Goal: Contribute content: Contribute content

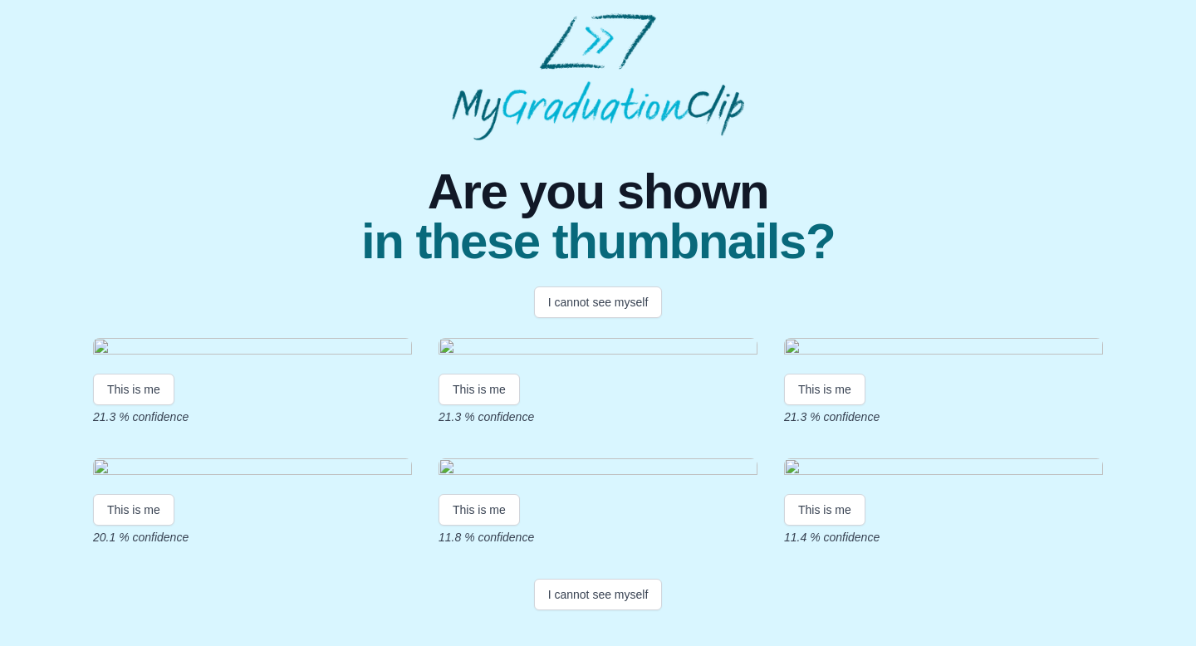
click at [1165, 202] on div "Are you shown in these thumbnails?" at bounding box center [598, 203] width 1183 height 126
click at [621, 611] on button "I cannot see myself" at bounding box center [598, 595] width 129 height 32
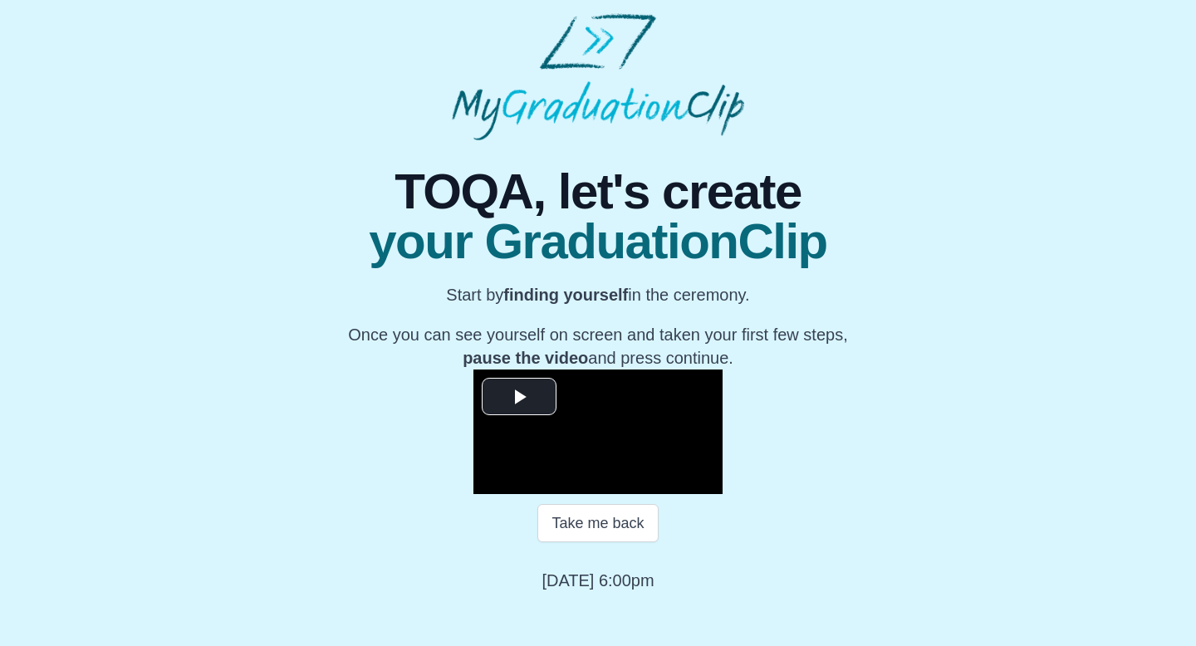
click at [1072, 329] on div "**********" at bounding box center [598, 366] width 1170 height 452
click at [519, 397] on span "Video Player" at bounding box center [519, 397] width 0 height 0
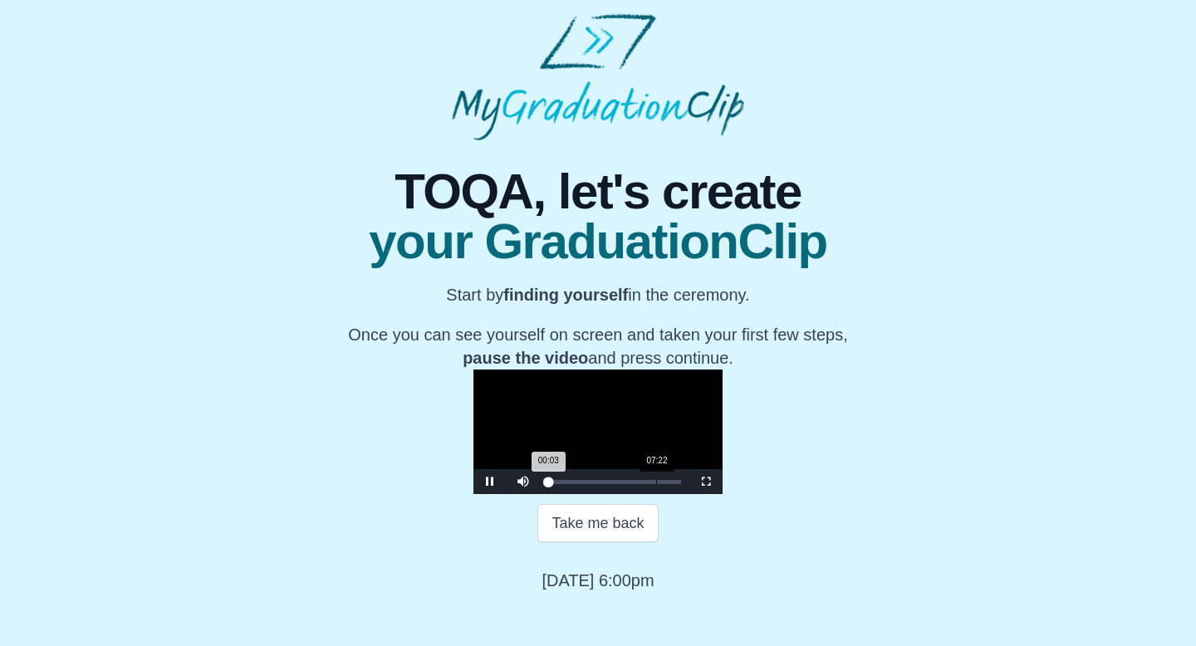
click at [540, 494] on div "Loaded : 0% 07:22 00:03 Progress : 0%" at bounding box center [615, 481] width 150 height 25
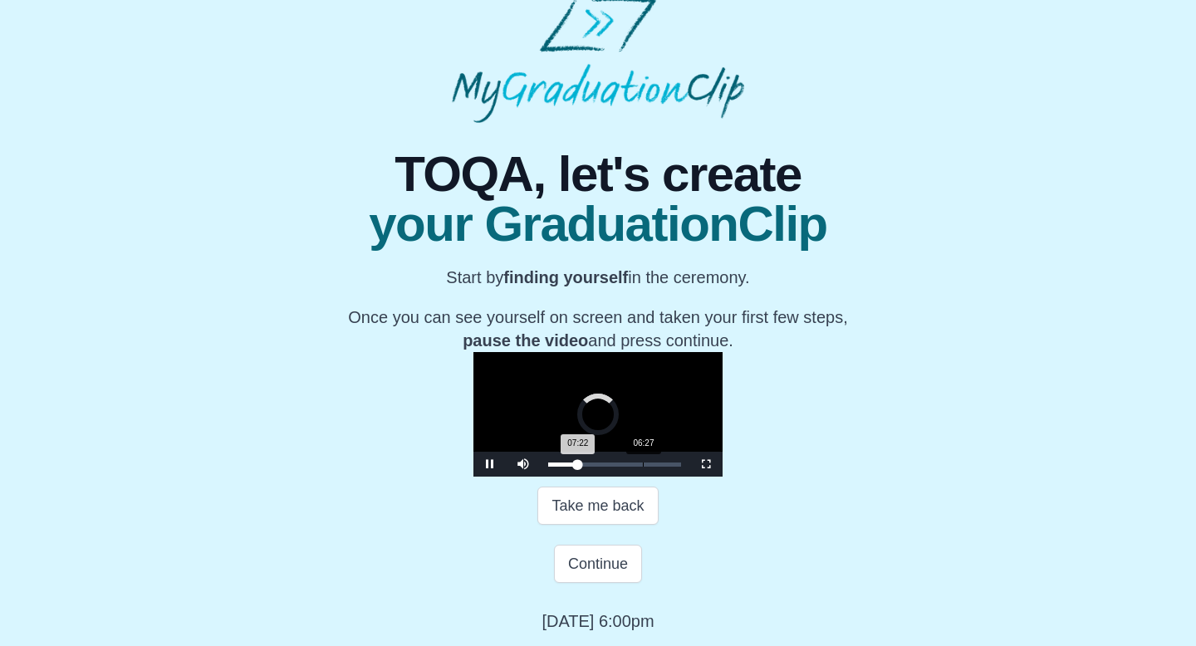
click at [540, 477] on div "Loaded : 0% 06:27 07:22 Progress : 0%" at bounding box center [615, 464] width 150 height 25
click at [670, 467] on div "08:16" at bounding box center [670, 465] width 1 height 4
click at [631, 477] on div "Loaded : 0% 17:34 08:19 Progress : 0%" at bounding box center [615, 464] width 150 height 25
click at [612, 477] on div "Loaded : 0% 16:16 17:38 Progress : 0%" at bounding box center [615, 464] width 150 height 25
click at [540, 477] on div "Loaded : 0% 05:12 16:22 Progress : 0%" at bounding box center [615, 464] width 150 height 25
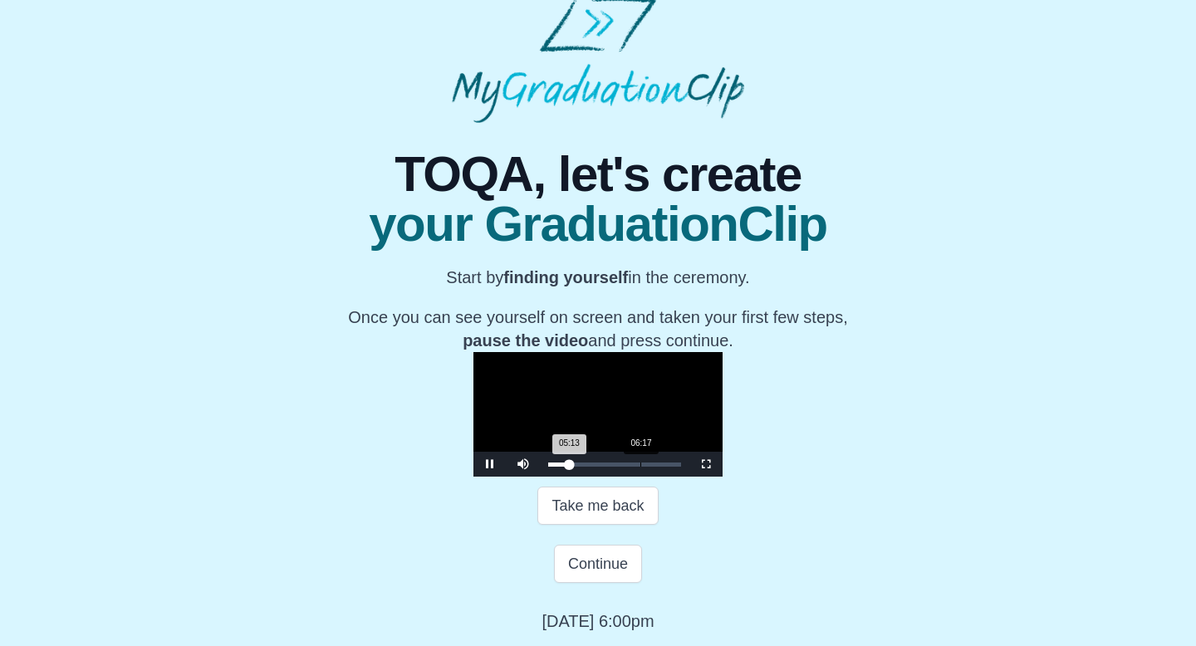
click at [540, 477] on div "Loaded : 0% 06:17 05:13 Progress : 0%" at bounding box center [615, 464] width 150 height 25
click at [540, 477] on div "Loaded : 0% 07:15 06:22 Progress : 0%" at bounding box center [615, 464] width 150 height 25
click at [548, 467] on div "07:27 Progress : 0%" at bounding box center [563, 465] width 30 height 4
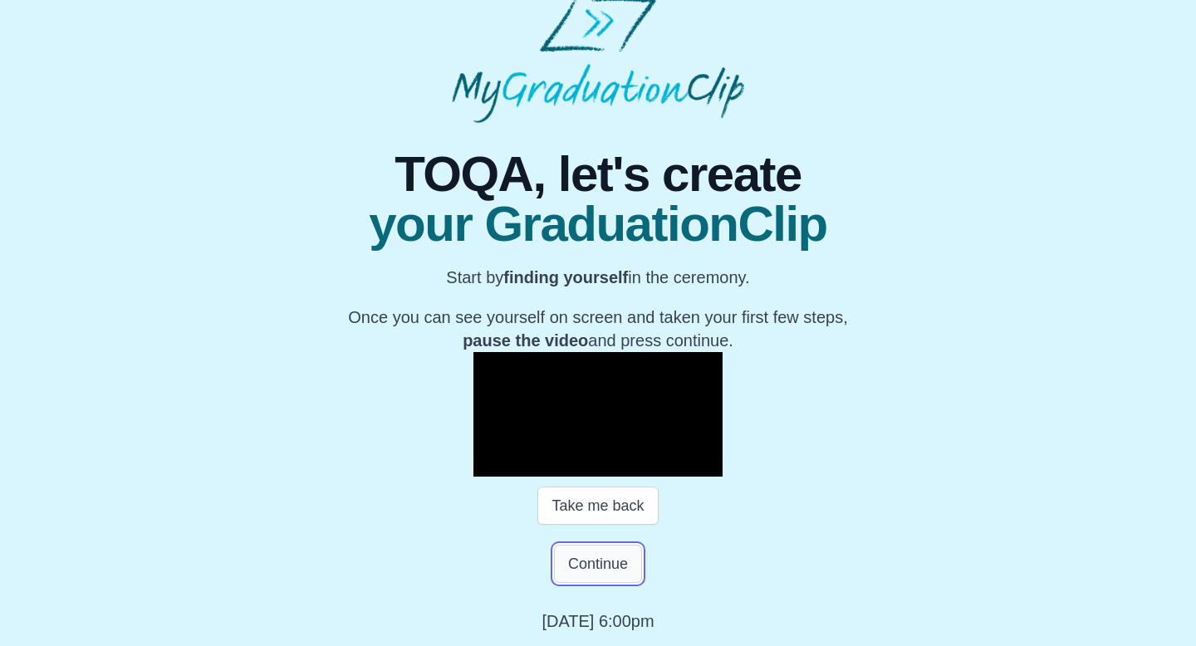
click at [595, 583] on button "Continue" at bounding box center [598, 564] width 88 height 38
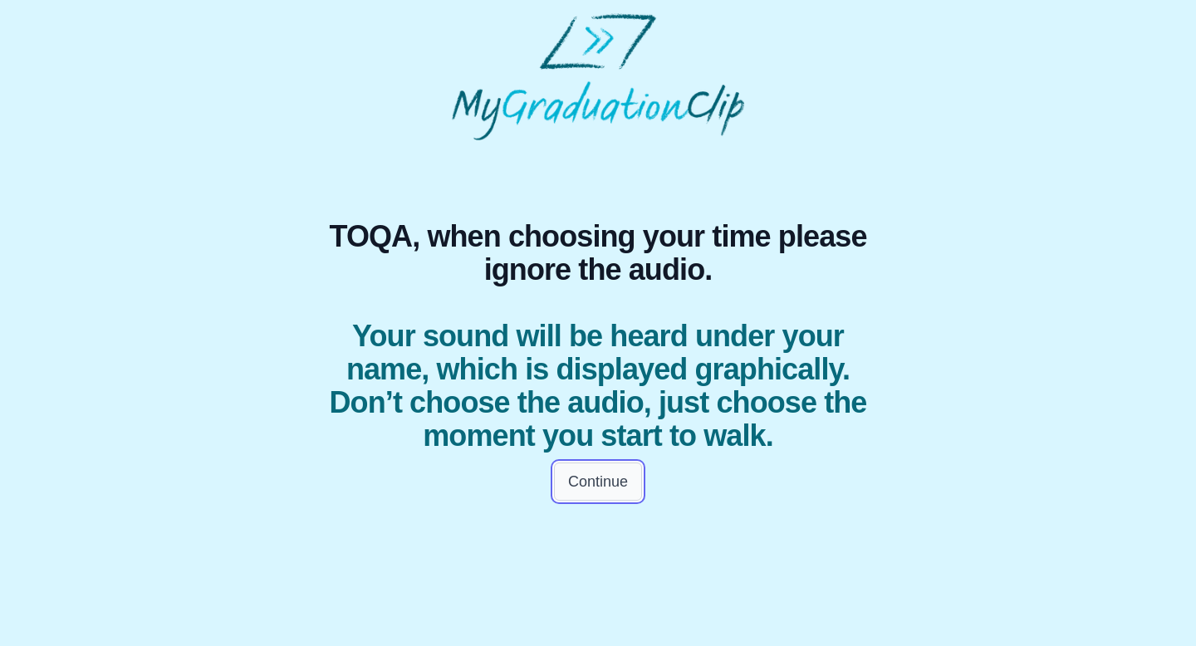
click at [605, 485] on button "Continue" at bounding box center [598, 482] width 88 height 38
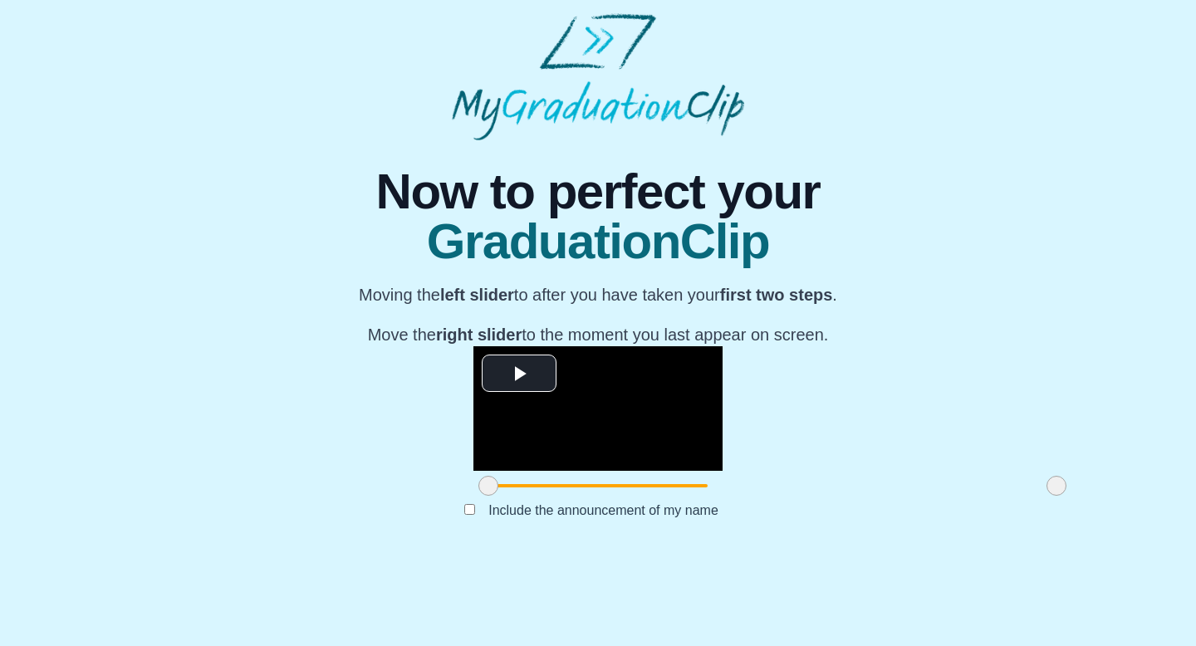
click at [1104, 341] on div "**********" at bounding box center [598, 346] width 1170 height 412
drag, startPoint x: 312, startPoint y: 571, endPoint x: 237, endPoint y: 577, distance: 75.0
click at [237, 552] on div "**********" at bounding box center [598, 346] width 1170 height 412
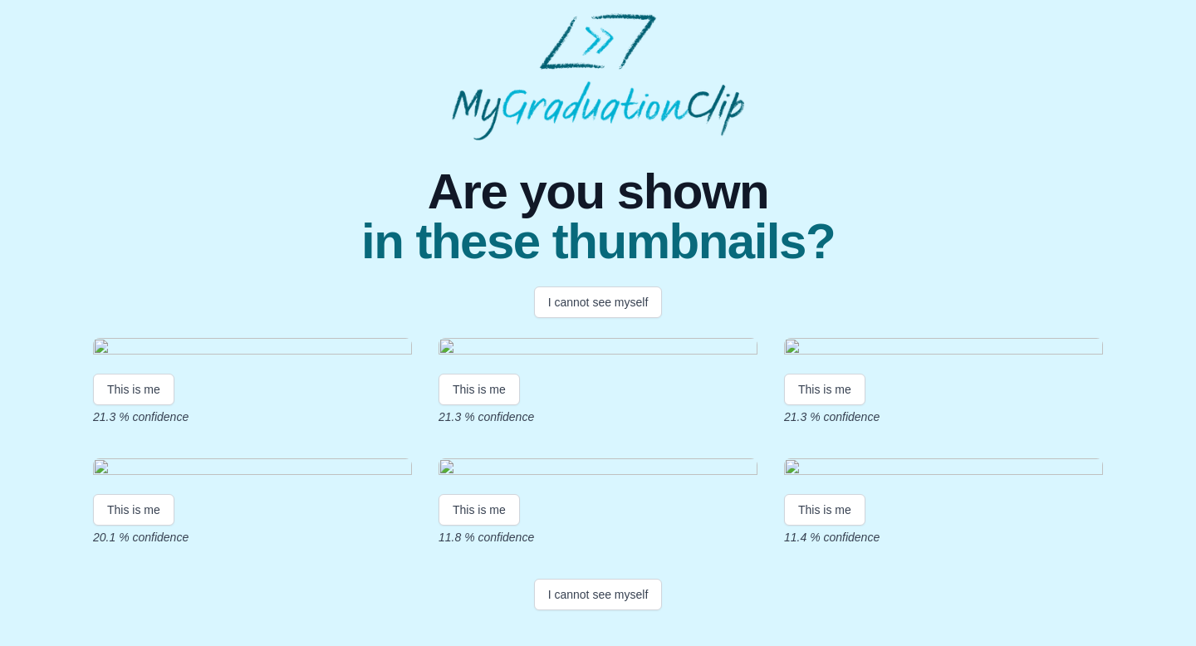
scroll to position [298, 0]
click at [611, 611] on button "I cannot see myself" at bounding box center [598, 595] width 129 height 32
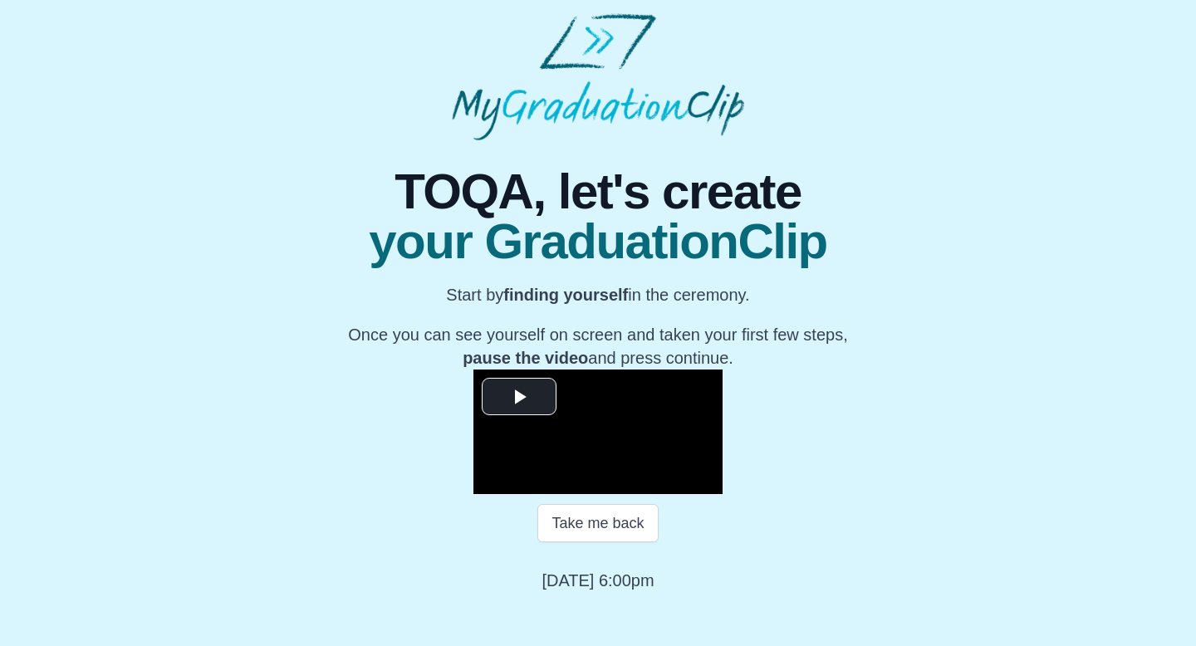
scroll to position [169, 0]
click at [519, 397] on span "Video Player" at bounding box center [519, 397] width 0 height 0
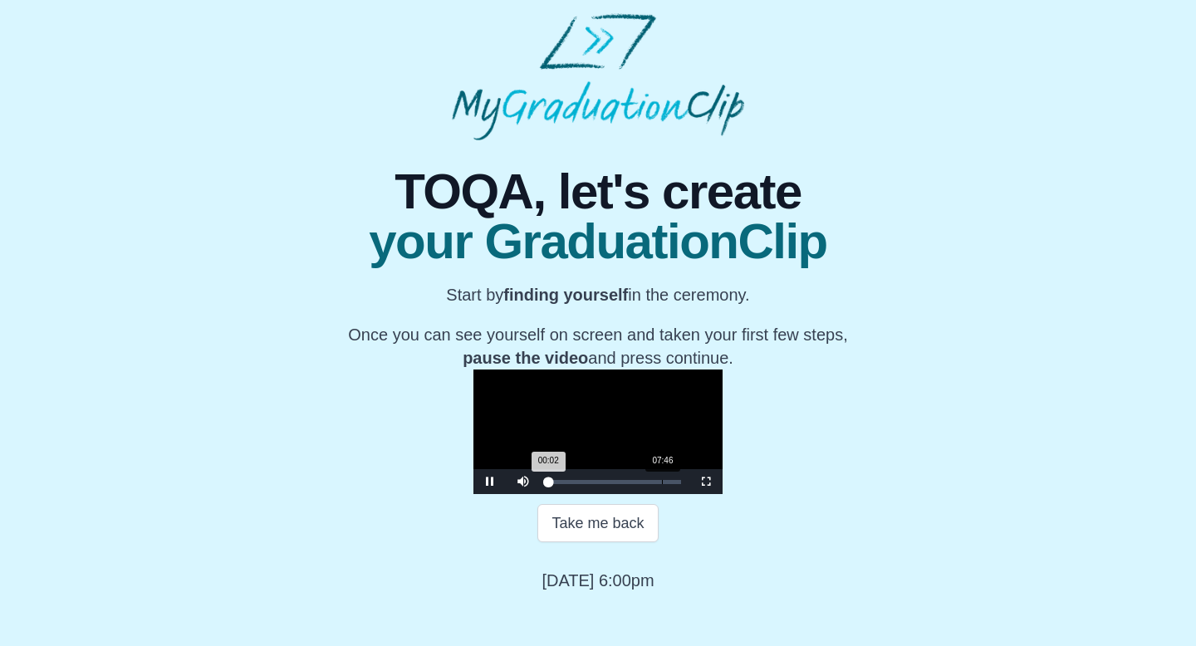
click at [540, 494] on div "Loaded : 0% 07:46 00:02 Progress : 0%" at bounding box center [615, 481] width 150 height 25
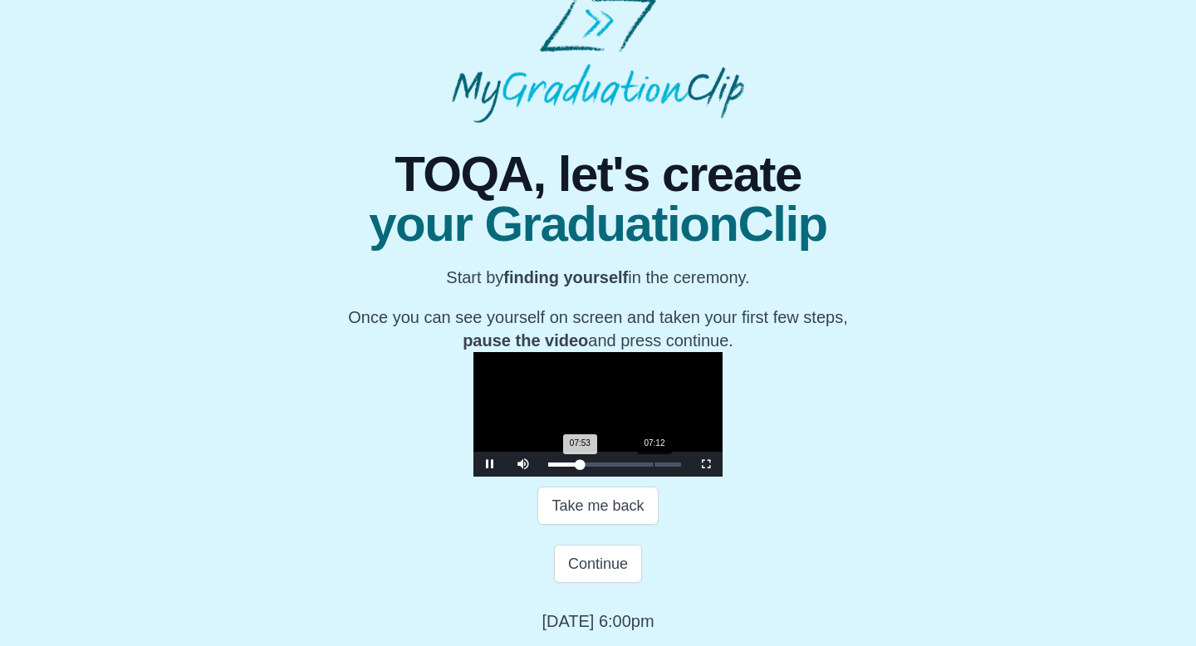
click at [654, 467] on div "07:12" at bounding box center [654, 465] width 1 height 4
click at [540, 477] on div "Loaded : 0% 07:42 07:16 Progress : 0%" at bounding box center [615, 464] width 150 height 25
click at [548, 467] on div "07:43 Progress : 0%" at bounding box center [564, 465] width 32 height 4
click at [548, 467] on div "07:35 Progress : 0%" at bounding box center [563, 465] width 31 height 4
click at [585, 384] on video "Video Player" at bounding box center [598, 414] width 249 height 125
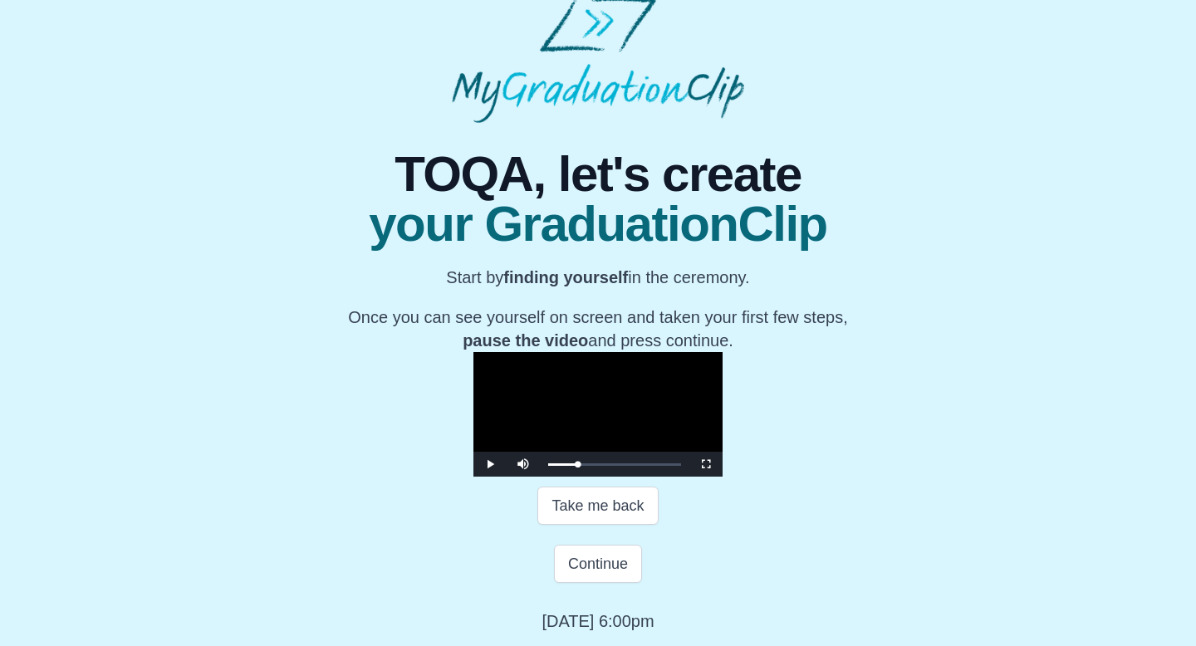
click at [585, 384] on video "Video Player" at bounding box center [598, 414] width 249 height 125
click at [611, 375] on video "Video Player" at bounding box center [598, 414] width 249 height 125
click at [548, 467] on div "07:34 Progress : 0%" at bounding box center [563, 465] width 31 height 4
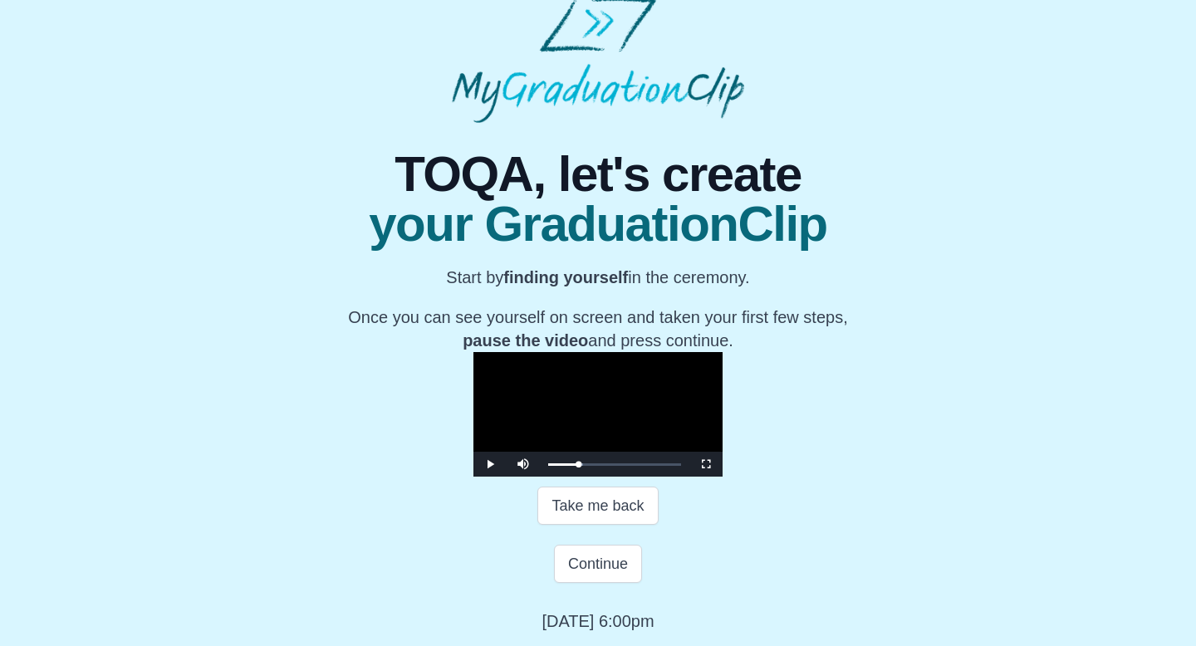
click at [625, 411] on video "Video Player" at bounding box center [598, 414] width 249 height 125
click at [601, 583] on button "Continue" at bounding box center [598, 564] width 88 height 38
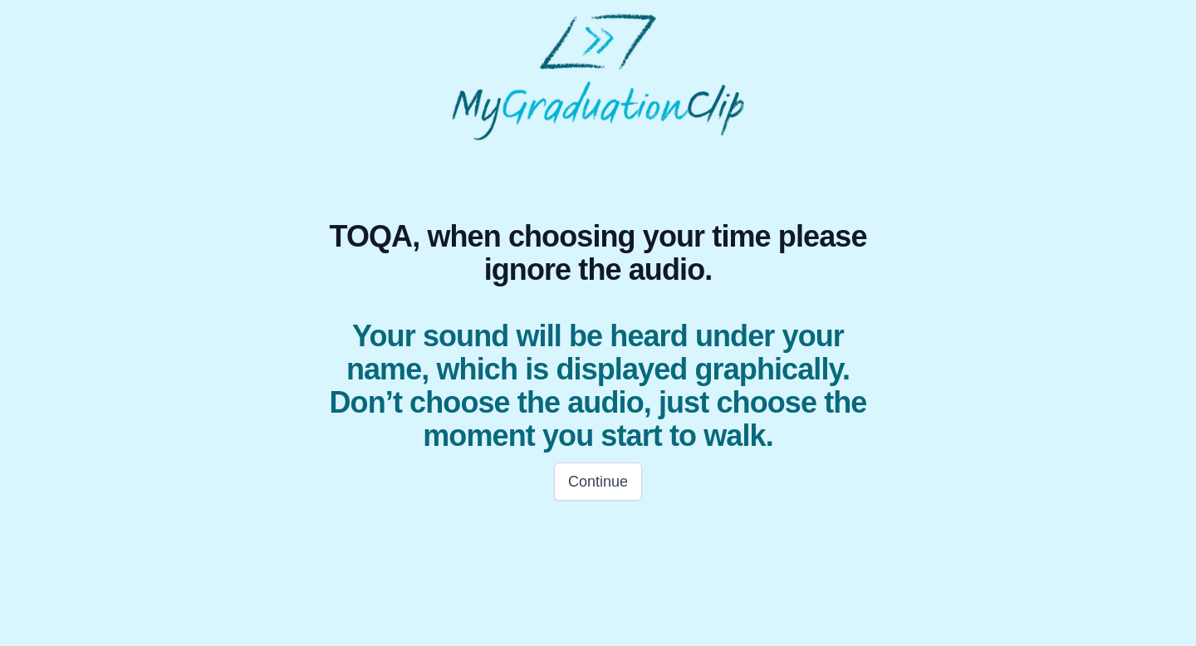
scroll to position [0, 0]
click at [596, 466] on button "Continue" at bounding box center [598, 482] width 88 height 38
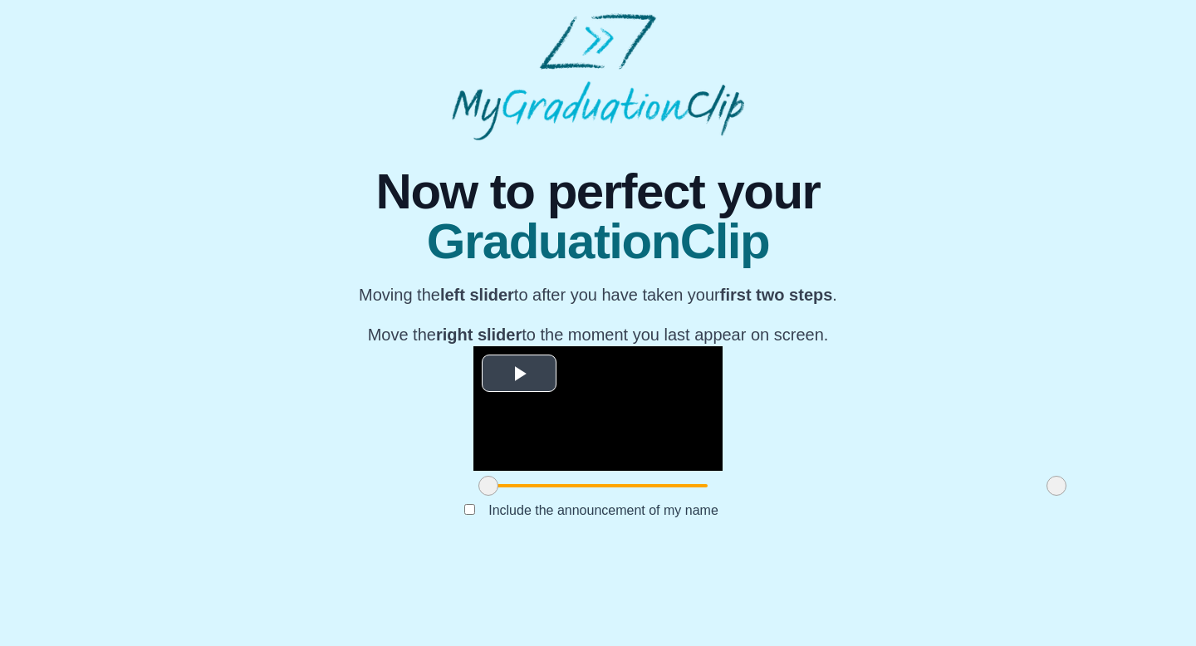
scroll to position [132, 0]
click at [519, 374] on span "Video Player" at bounding box center [519, 374] width 0 height 0
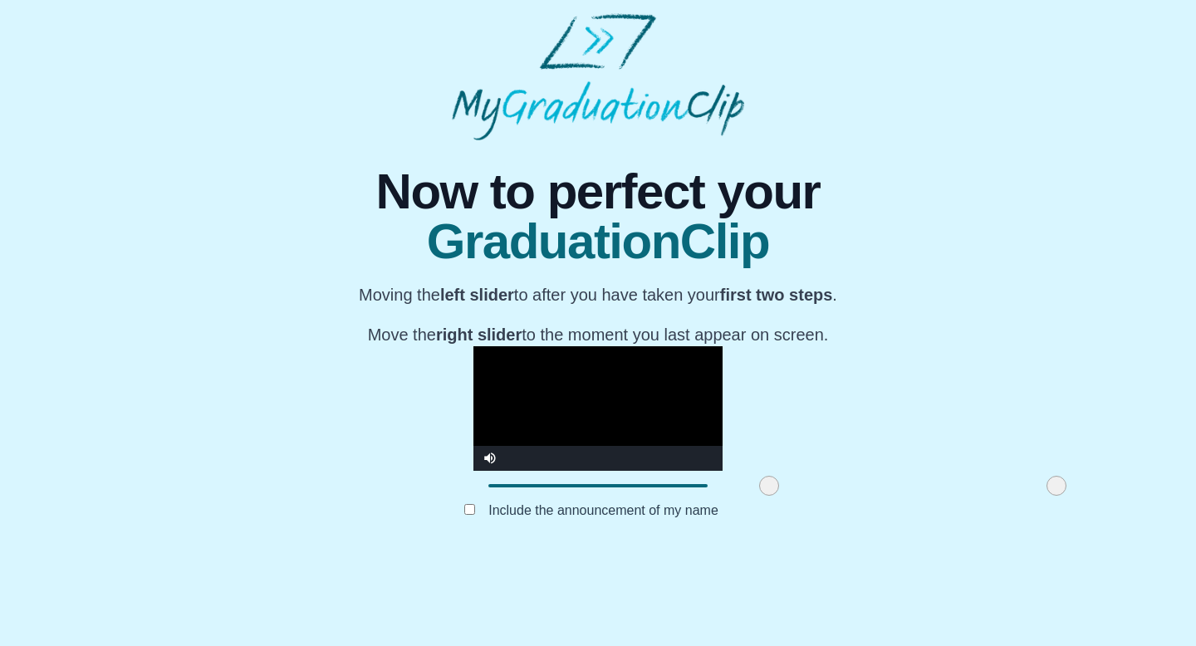
drag, startPoint x: 319, startPoint y: 568, endPoint x: 601, endPoint y: 500, distance: 289.7
click at [600, 501] on div "**********" at bounding box center [598, 423] width 249 height 155
click at [561, 501] on div at bounding box center [598, 486] width 249 height 30
click at [538, 349] on video "Video Player" at bounding box center [598, 408] width 249 height 125
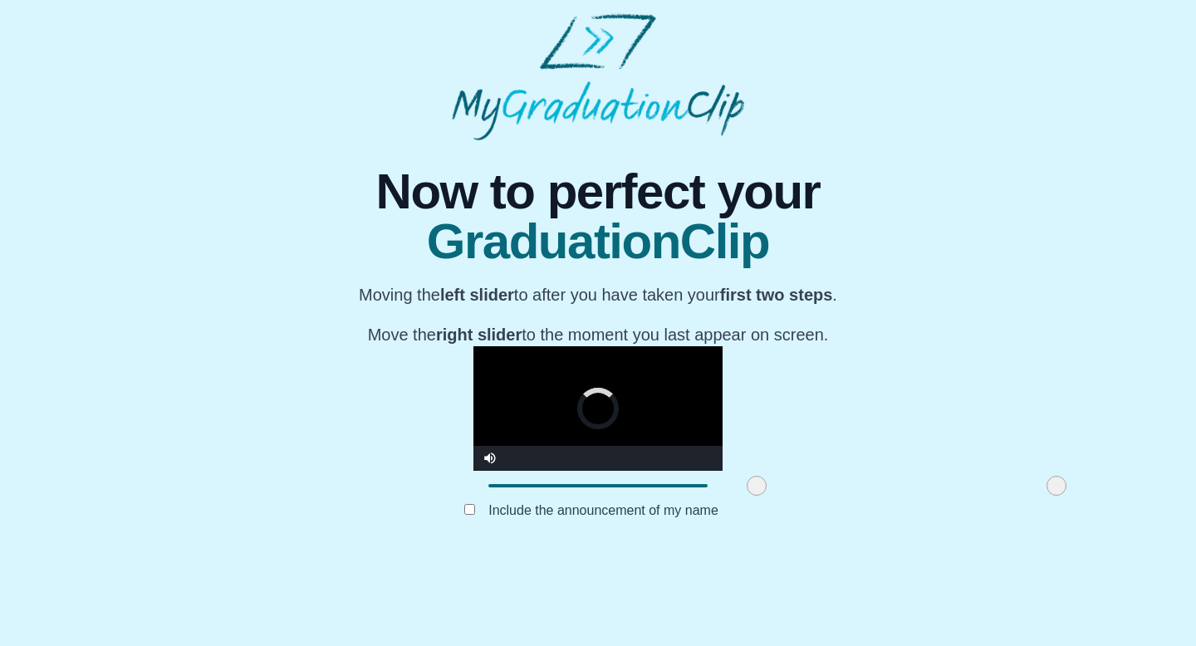
drag, startPoint x: 596, startPoint y: 567, endPoint x: 582, endPoint y: 566, distance: 13.3
click at [747, 496] on span at bounding box center [757, 486] width 20 height 20
click at [626, 400] on video "Video Player" at bounding box center [598, 408] width 249 height 125
drag, startPoint x: 579, startPoint y: 566, endPoint x: 466, endPoint y: 552, distance: 113.8
click at [629, 501] on div at bounding box center [644, 486] width 30 height 30
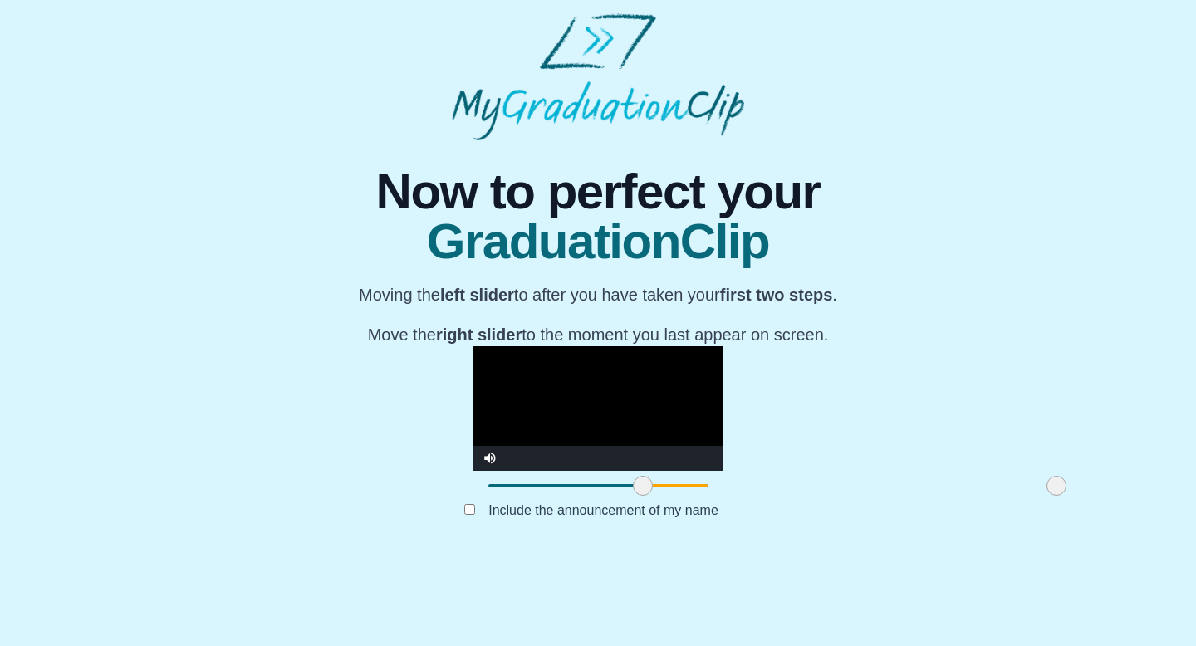
click at [590, 349] on video "Video Player" at bounding box center [598, 408] width 249 height 125
drag, startPoint x: 884, startPoint y: 566, endPoint x: 989, endPoint y: 535, distance: 109.1
click at [989, 535] on div "**********" at bounding box center [598, 346] width 1170 height 412
click at [536, 352] on video "Video Player" at bounding box center [598, 408] width 249 height 125
drag, startPoint x: 884, startPoint y: 584, endPoint x: 858, endPoint y: 582, distance: 25.8
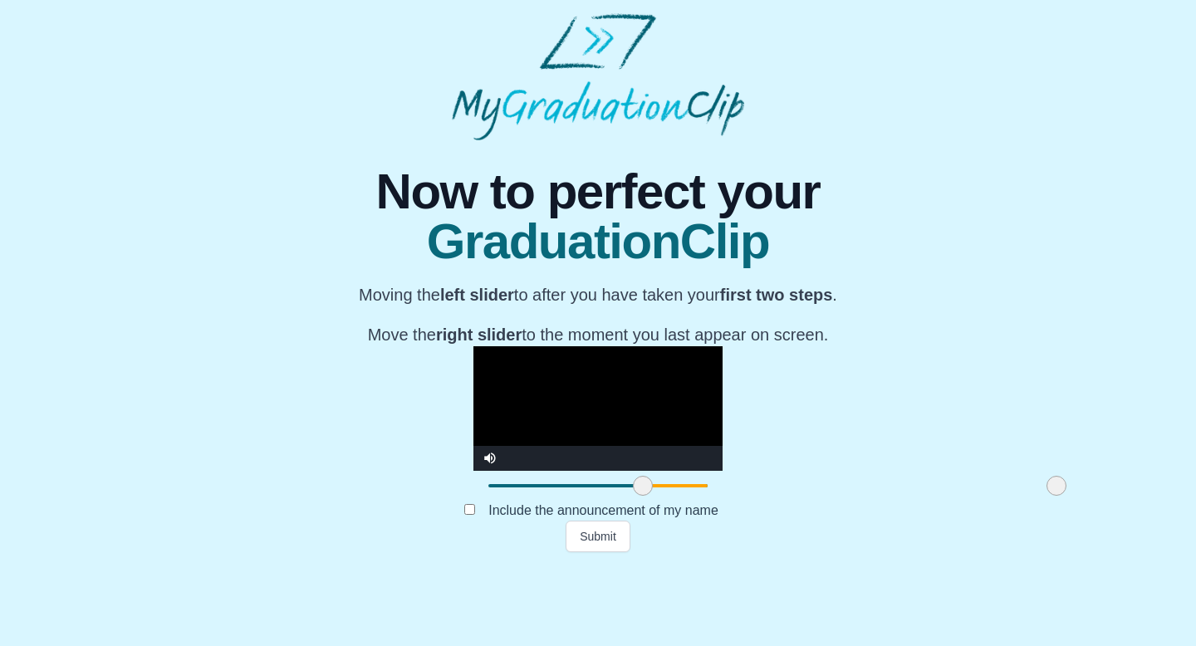
click at [858, 521] on div "Include the announcement of my name" at bounding box center [598, 511] width 598 height 20
drag, startPoint x: 891, startPoint y: 556, endPoint x: 876, endPoint y: 560, distance: 14.7
click at [1030, 501] on div at bounding box center [1045, 486] width 30 height 30
drag, startPoint x: 876, startPoint y: 560, endPoint x: 1130, endPoint y: 611, distance: 258.5
click at [1130, 552] on div "**********" at bounding box center [598, 346] width 1170 height 412
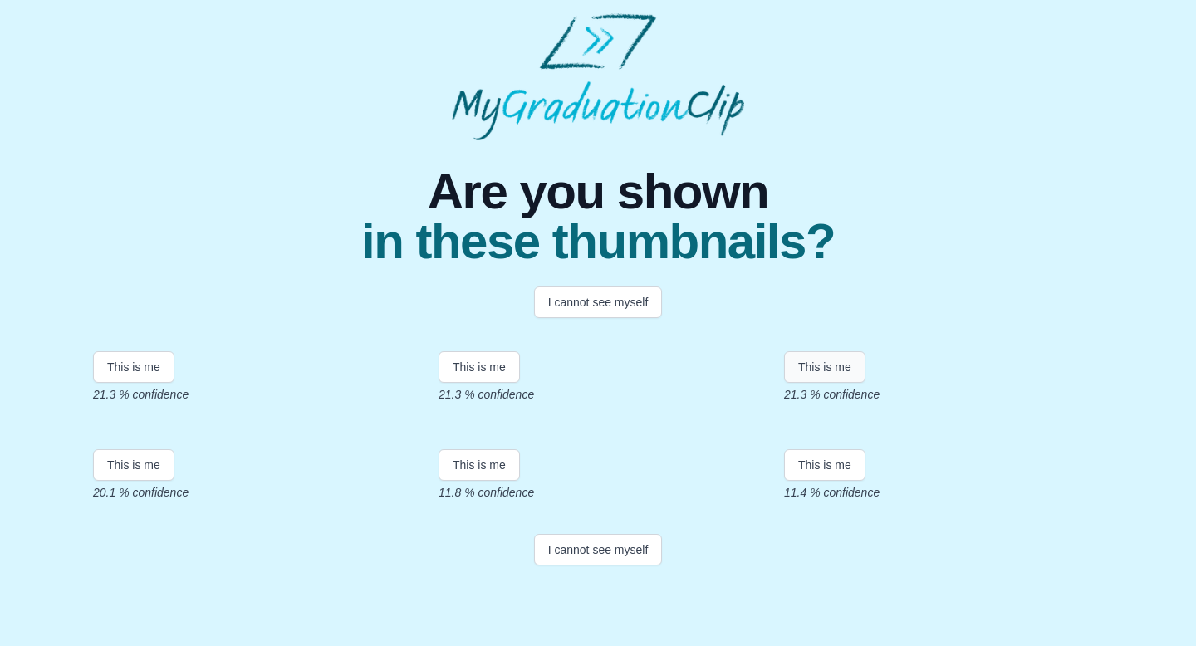
scroll to position [298, 0]
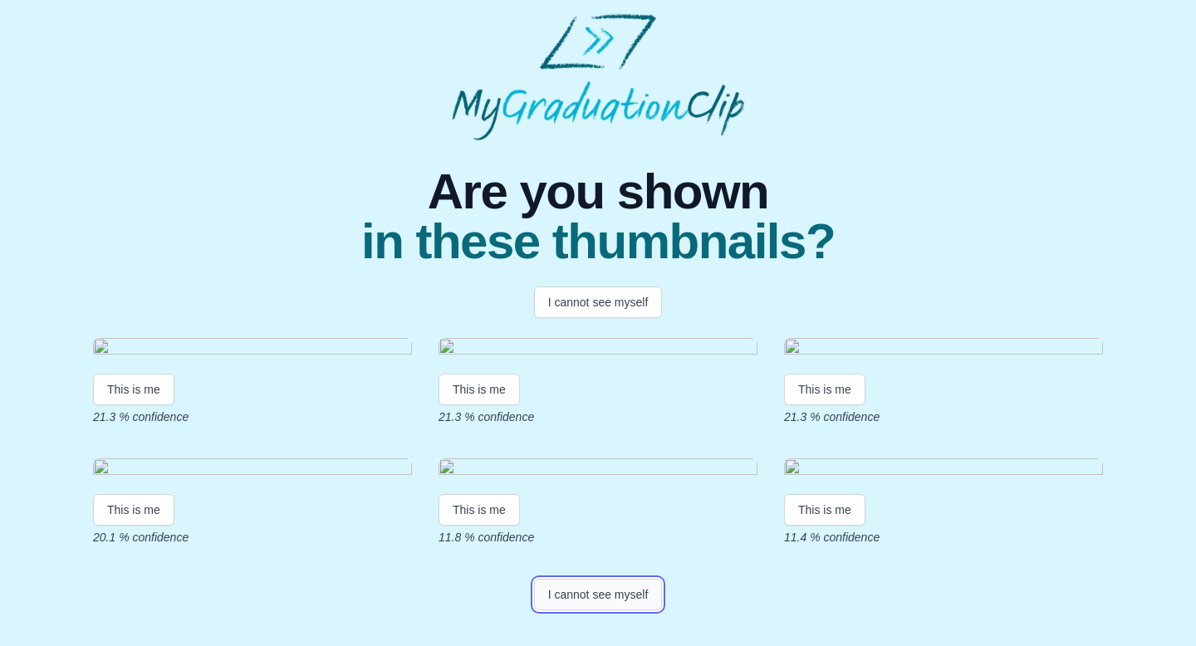
click at [616, 611] on button "I cannot see myself" at bounding box center [598, 595] width 129 height 32
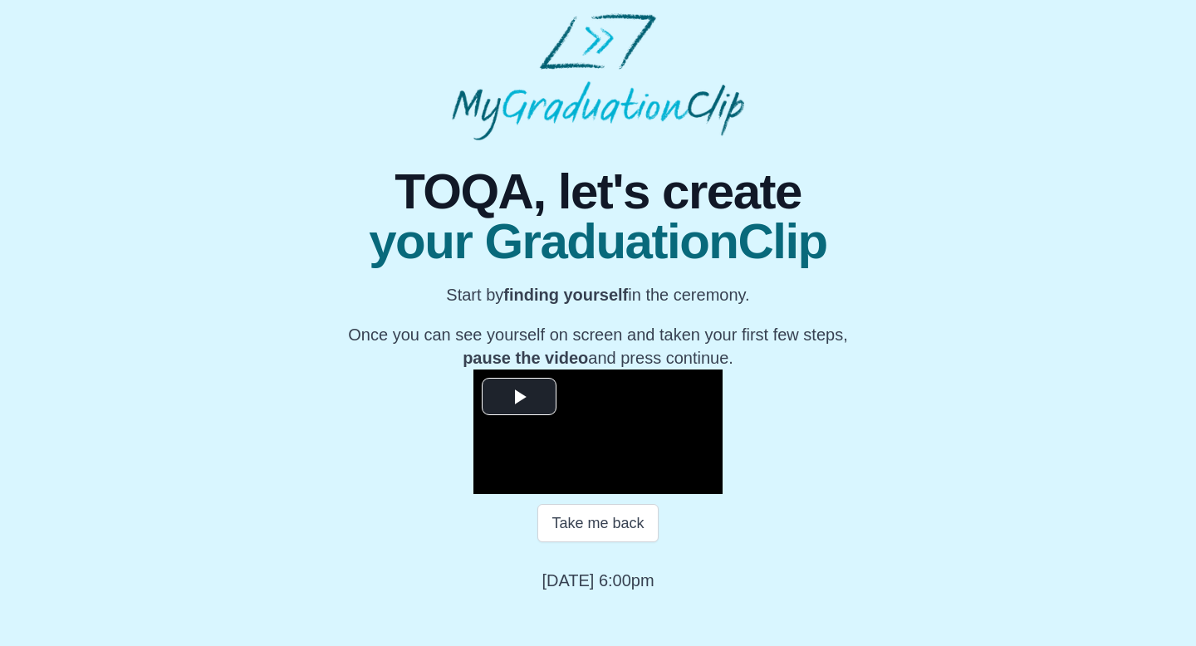
scroll to position [172, 0]
click at [474, 384] on video "Video Player" at bounding box center [598, 432] width 249 height 125
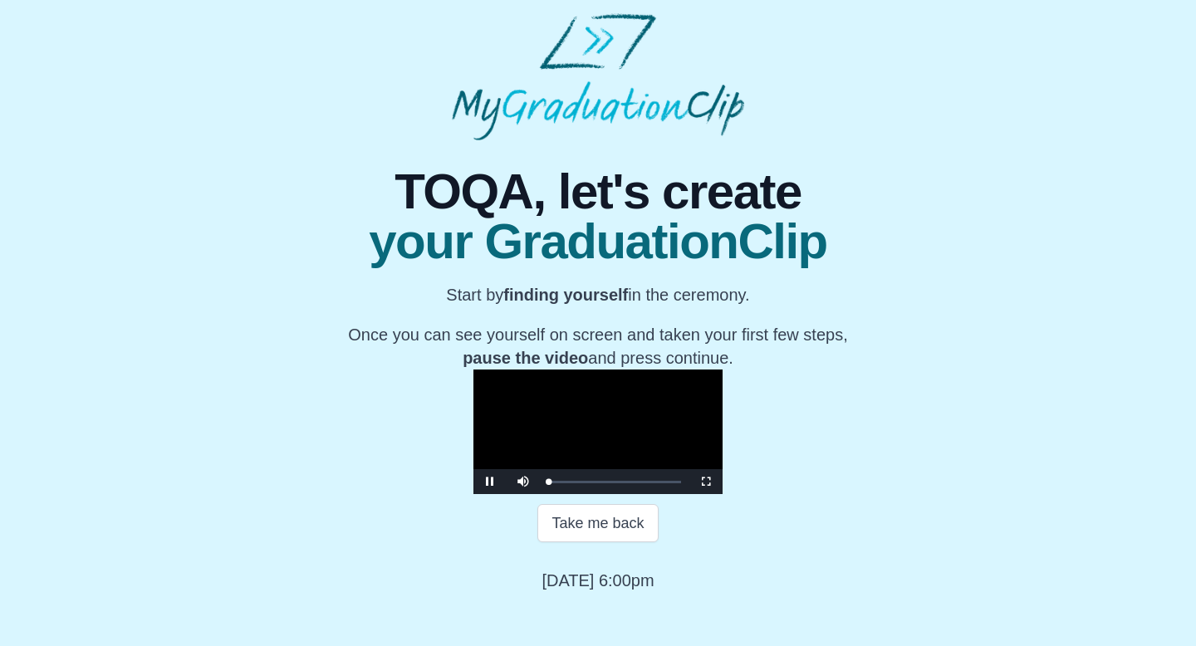
click at [474, 384] on video "Video Player" at bounding box center [598, 432] width 249 height 125
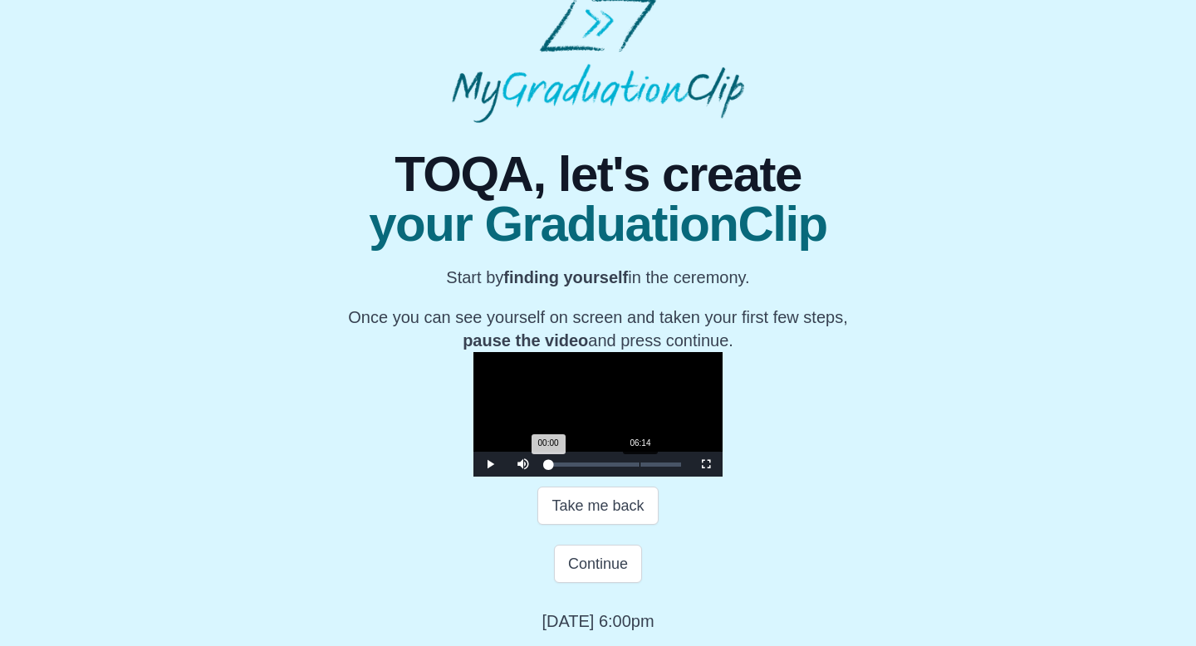
click at [640, 467] on div "06:14" at bounding box center [640, 465] width 1 height 4
click at [548, 463] on div "Loaded : 0% 07:56 06:14 Progress : 0%" at bounding box center [614, 465] width 133 height 4
click at [548, 464] on div "07:42 Progress : 0%" at bounding box center [564, 465] width 32 height 4
click at [567, 367] on video "Video Player" at bounding box center [598, 414] width 249 height 125
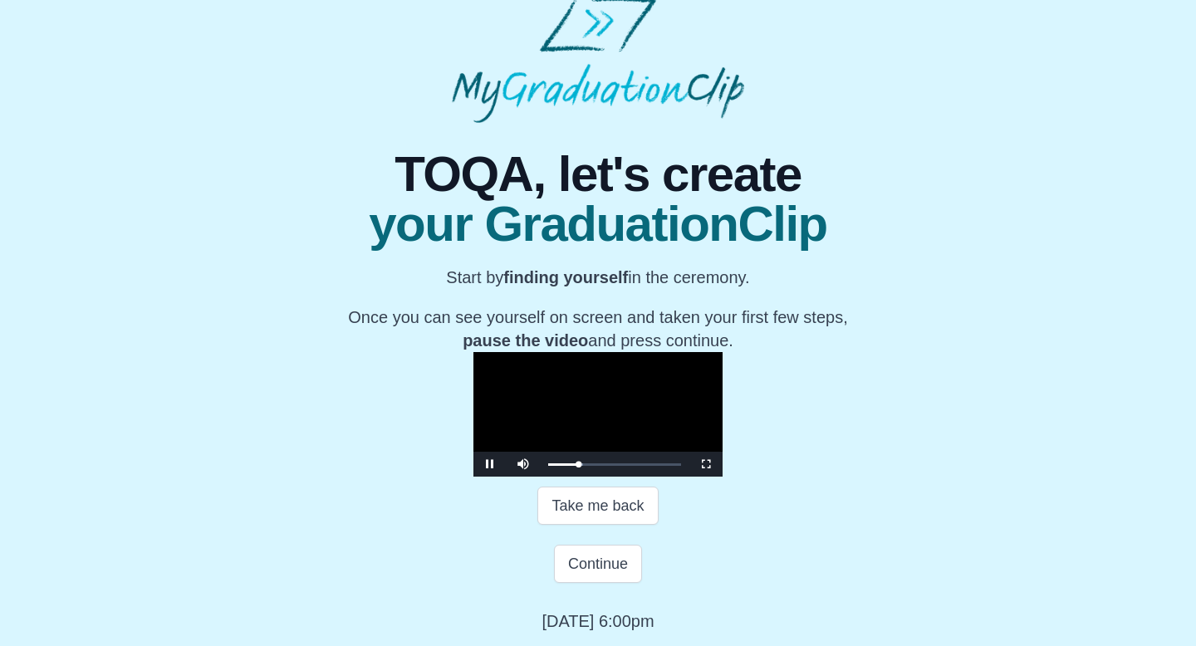
click at [612, 352] on video "Video Player" at bounding box center [598, 414] width 249 height 125
click at [614, 563] on button "Continue" at bounding box center [598, 564] width 88 height 38
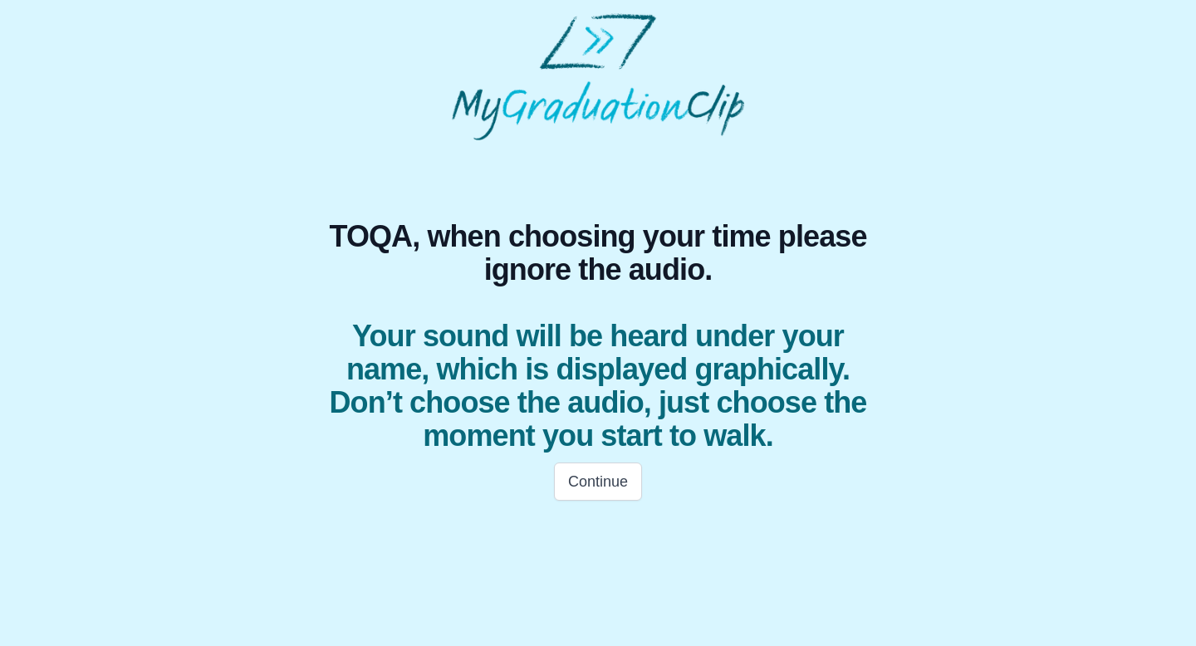
scroll to position [0, 0]
click at [611, 474] on button "Continue" at bounding box center [598, 482] width 88 height 38
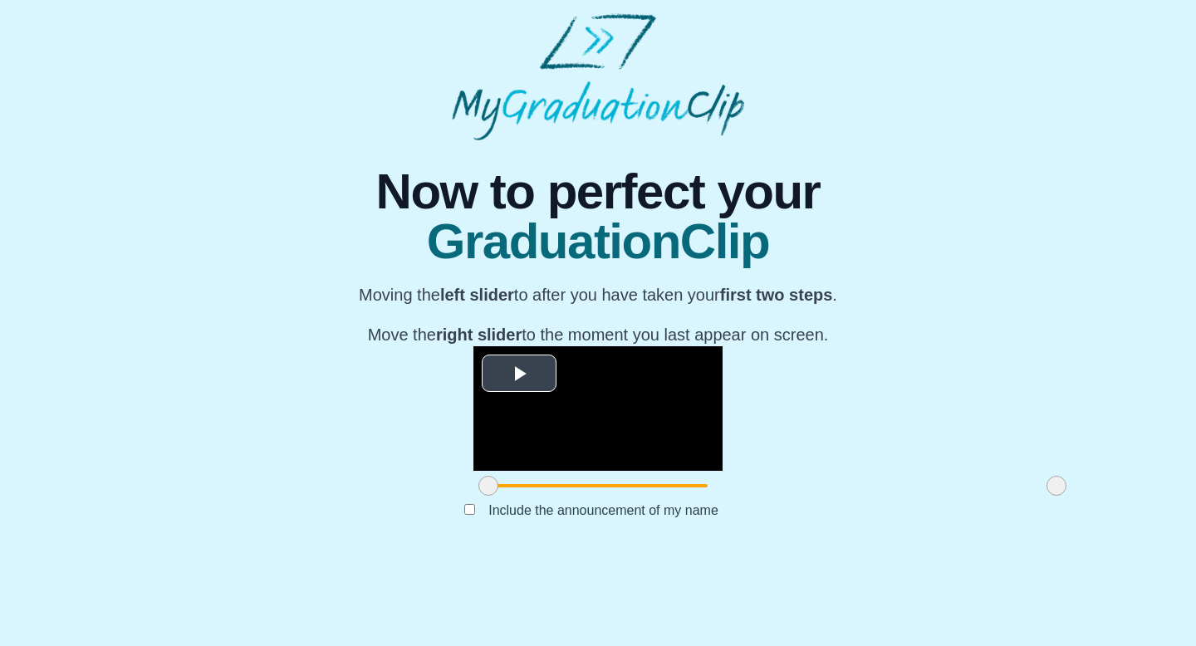
click at [474, 471] on video "Video Player" at bounding box center [598, 408] width 249 height 125
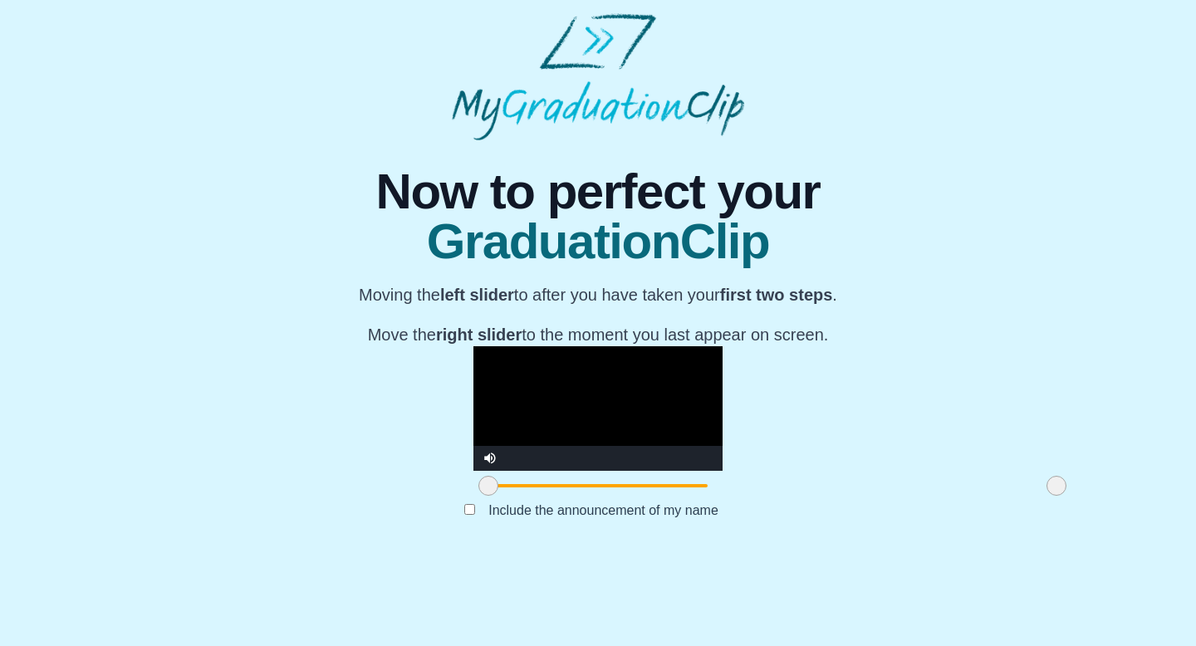
scroll to position [132, 0]
click at [1047, 496] on span at bounding box center [1057, 486] width 20 height 20
drag, startPoint x: 879, startPoint y: 562, endPoint x: 767, endPoint y: 564, distance: 112.2
click at [935, 496] on span at bounding box center [945, 486] width 20 height 20
click at [478, 496] on span at bounding box center [488, 486] width 20 height 20
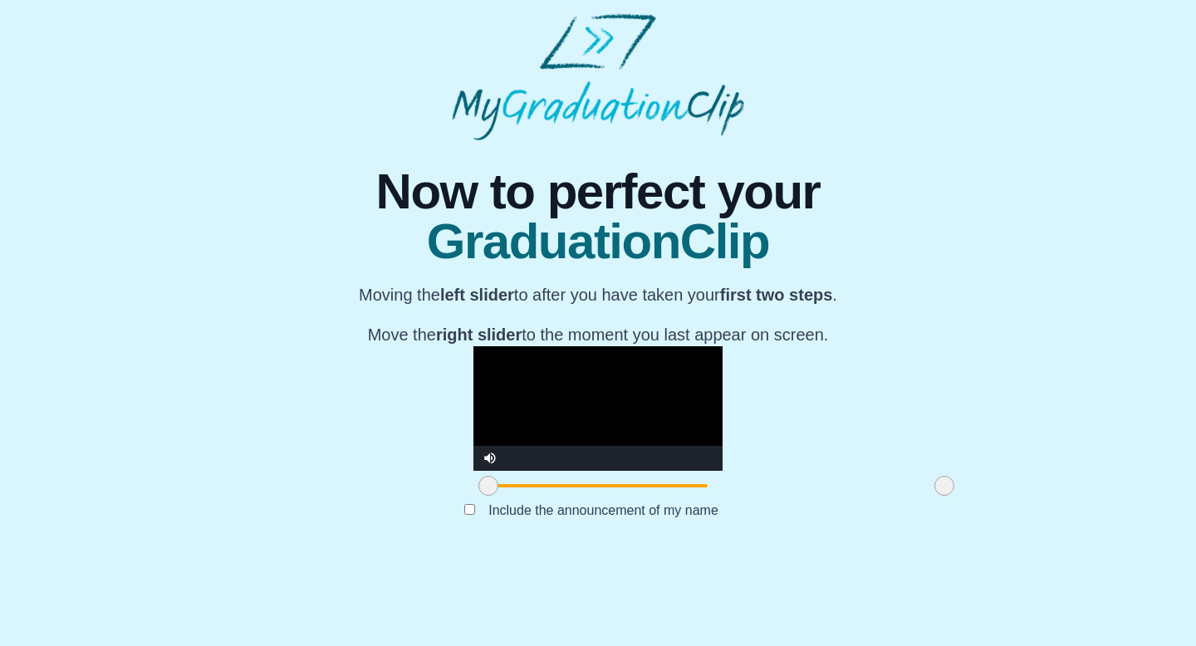
click at [478, 496] on span at bounding box center [488, 486] width 20 height 20
click at [670, 413] on video "Video Player" at bounding box center [598, 408] width 249 height 125
drag, startPoint x: 315, startPoint y: 565, endPoint x: 264, endPoint y: 549, distance: 53.1
click at [265, 550] on div "**********" at bounding box center [598, 346] width 1170 height 412
click at [575, 348] on video "Video Player" at bounding box center [598, 408] width 249 height 125
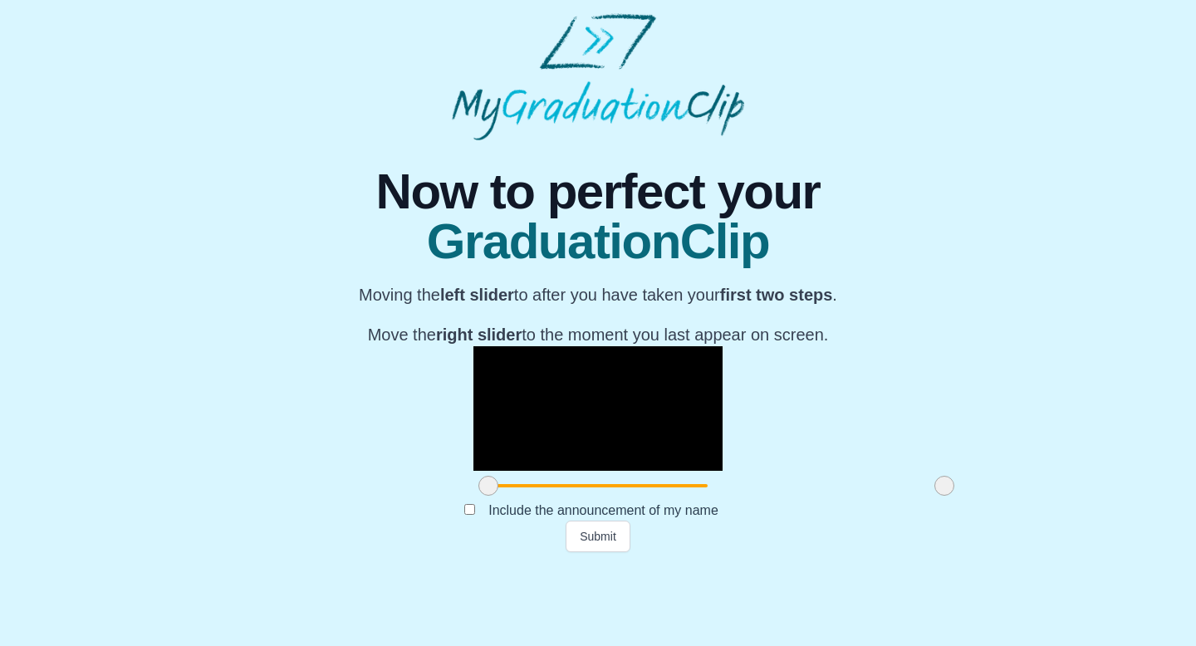
drag, startPoint x: 314, startPoint y: 570, endPoint x: 251, endPoint y: 557, distance: 64.5
click at [251, 552] on div "**********" at bounding box center [598, 346] width 1170 height 412
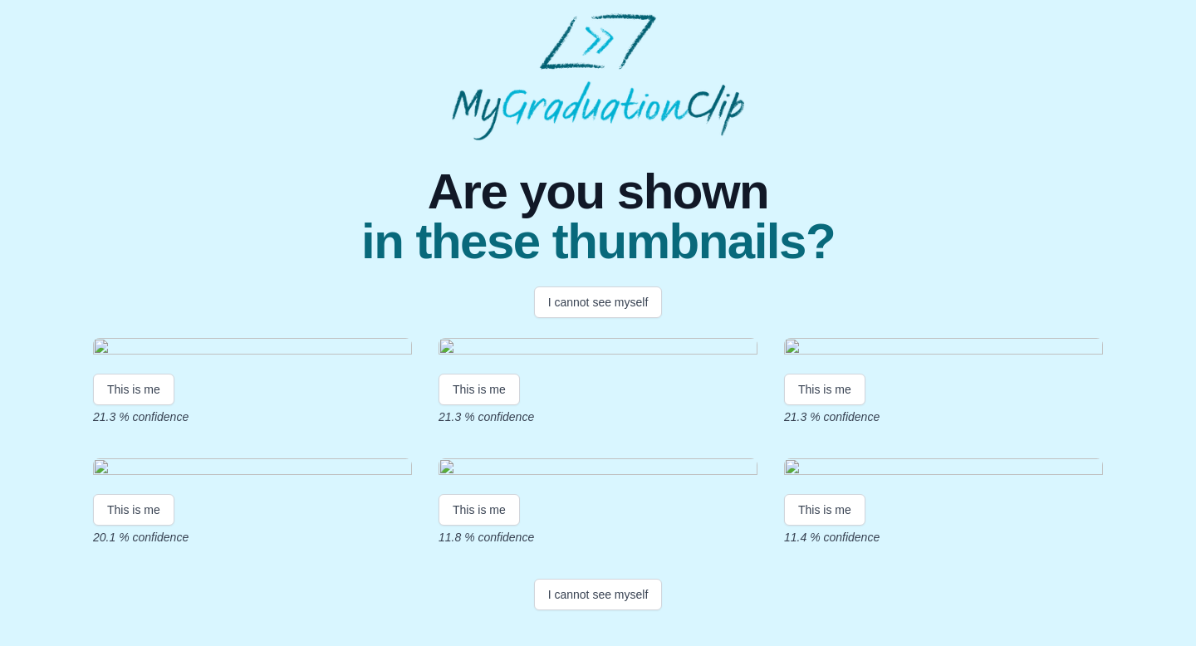
scroll to position [298, 0]
click at [565, 596] on button "I cannot see myself" at bounding box center [598, 595] width 129 height 32
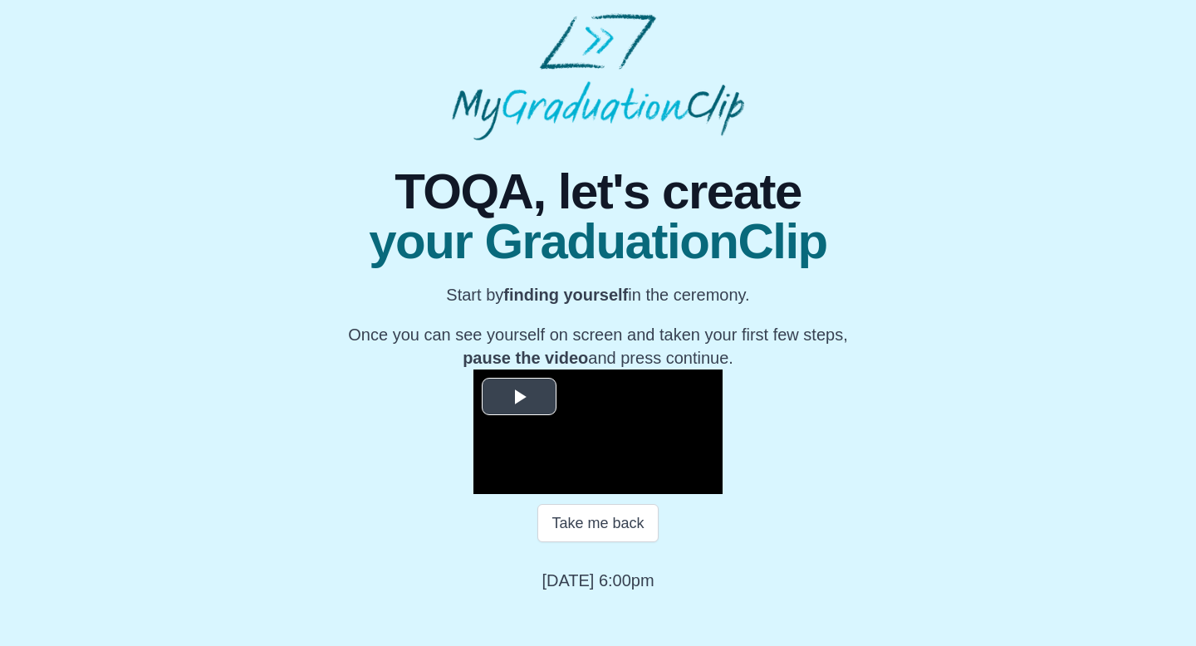
click at [519, 397] on span "Video Player" at bounding box center [519, 397] width 0 height 0
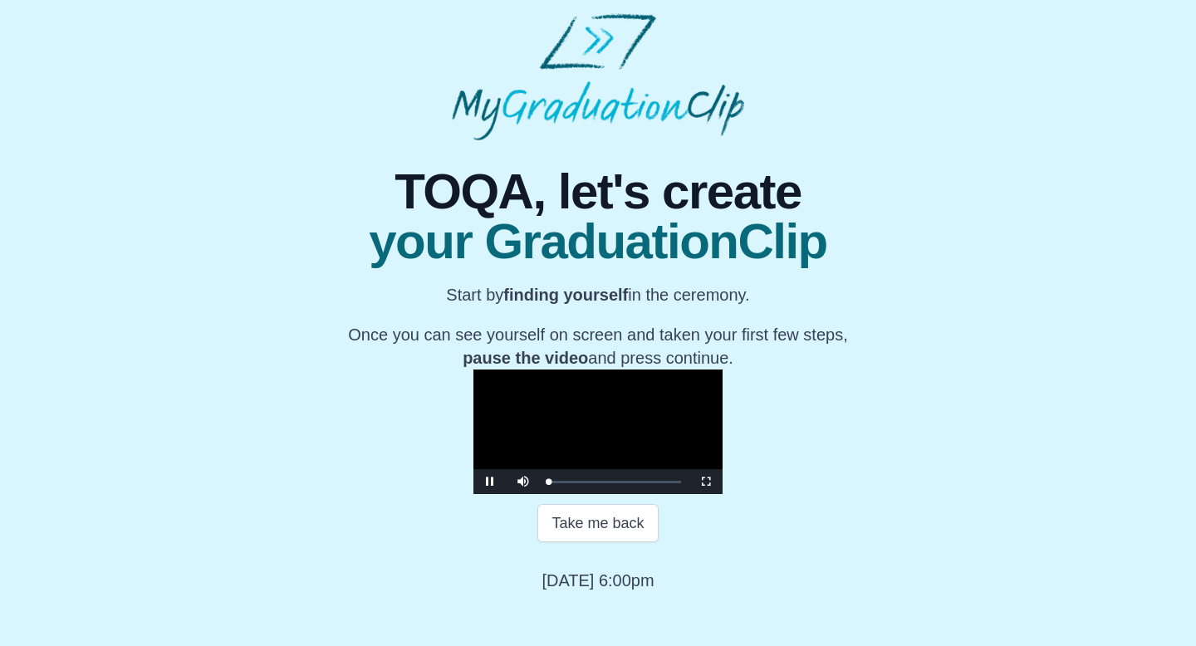
scroll to position [156, 0]
click at [540, 494] on div "Loaded : 0% 06:58 00:01 Progress : 0%" at bounding box center [615, 481] width 150 height 25
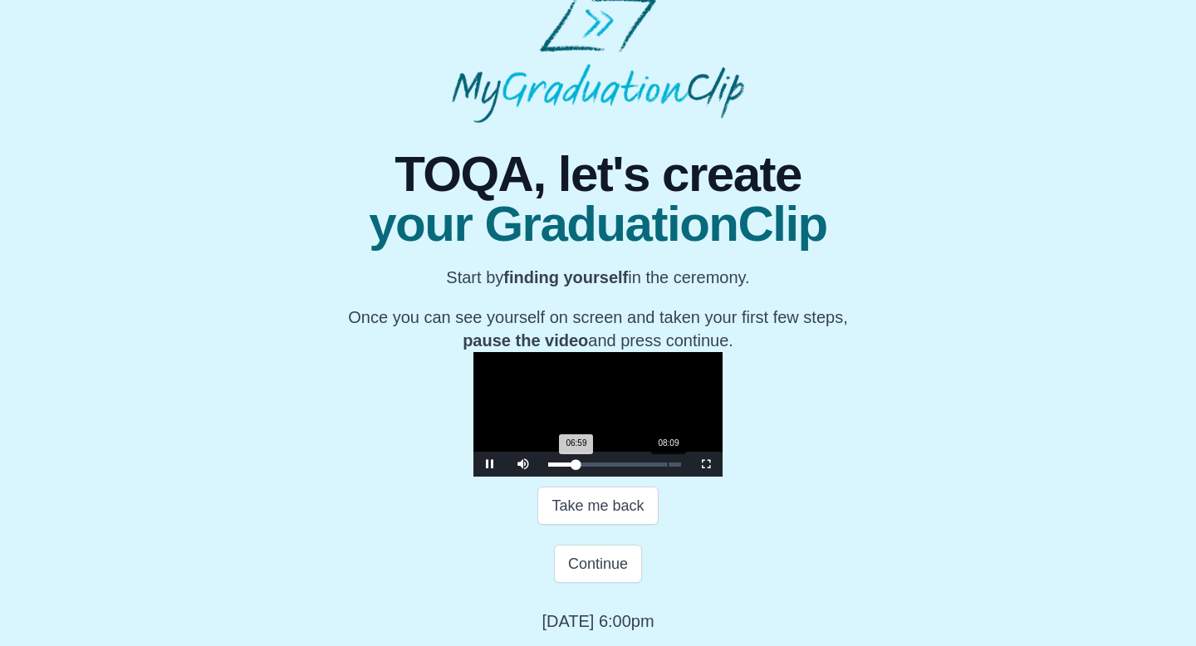
click at [540, 477] on div "Loaded : 0% 08:09 06:59 Progress : 0%" at bounding box center [615, 464] width 150 height 25
click at [540, 477] on div "Loaded : 0% 06:51 08:10 Progress : 0%" at bounding box center [615, 464] width 150 height 25
click at [540, 477] on div "Loaded : 0% 05:29 06:52 Progress : 0%" at bounding box center [615, 464] width 150 height 25
click at [540, 477] on div "Loaded : 0% 04:42 05:29 Progress : 0%" at bounding box center [615, 464] width 150 height 25
click at [540, 477] on div "Loaded : 0% 05:43 04:38 Progress : 0%" at bounding box center [615, 464] width 150 height 25
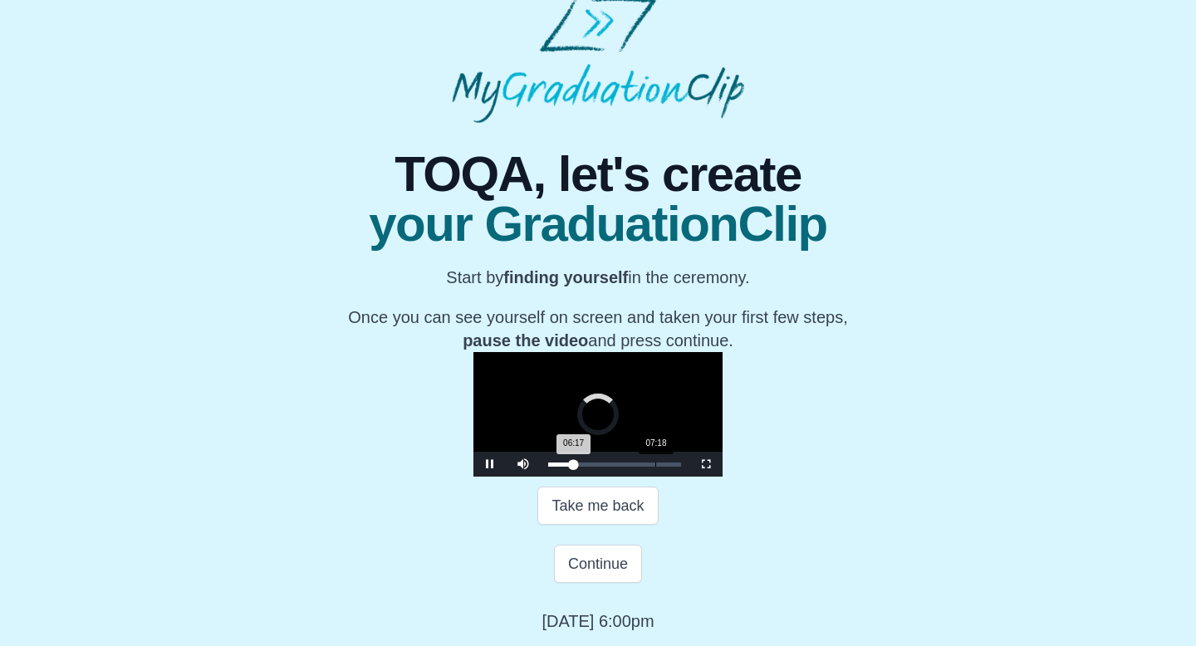
click at [540, 477] on div "Loaded : 0% 07:18 06:17 Progress : 0%" at bounding box center [615, 464] width 150 height 25
click at [540, 477] on div "Loaded : 0% 06:55 07:36 Progress : 0%" at bounding box center [615, 464] width 150 height 25
click at [548, 467] on div "07:10 Progress : 0%" at bounding box center [562, 465] width 29 height 4
click at [567, 431] on video "Video Player" at bounding box center [598, 414] width 249 height 125
click at [464, 331] on b "pause the video" at bounding box center [525, 340] width 125 height 18
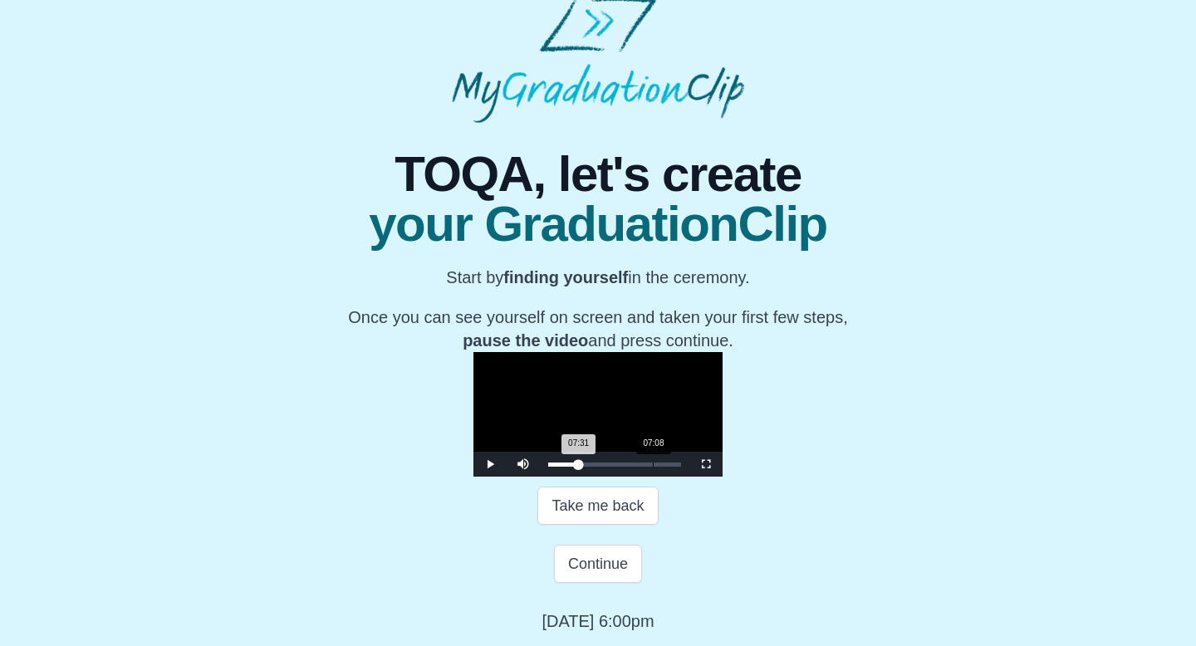
click at [548, 467] on div "07:31 Progress : 0%" at bounding box center [563, 465] width 31 height 4
click at [556, 451] on video "Video Player" at bounding box center [598, 414] width 249 height 125
click at [665, 366] on video "Video Player" at bounding box center [598, 414] width 249 height 125
click at [617, 443] on video "Video Player" at bounding box center [598, 414] width 249 height 125
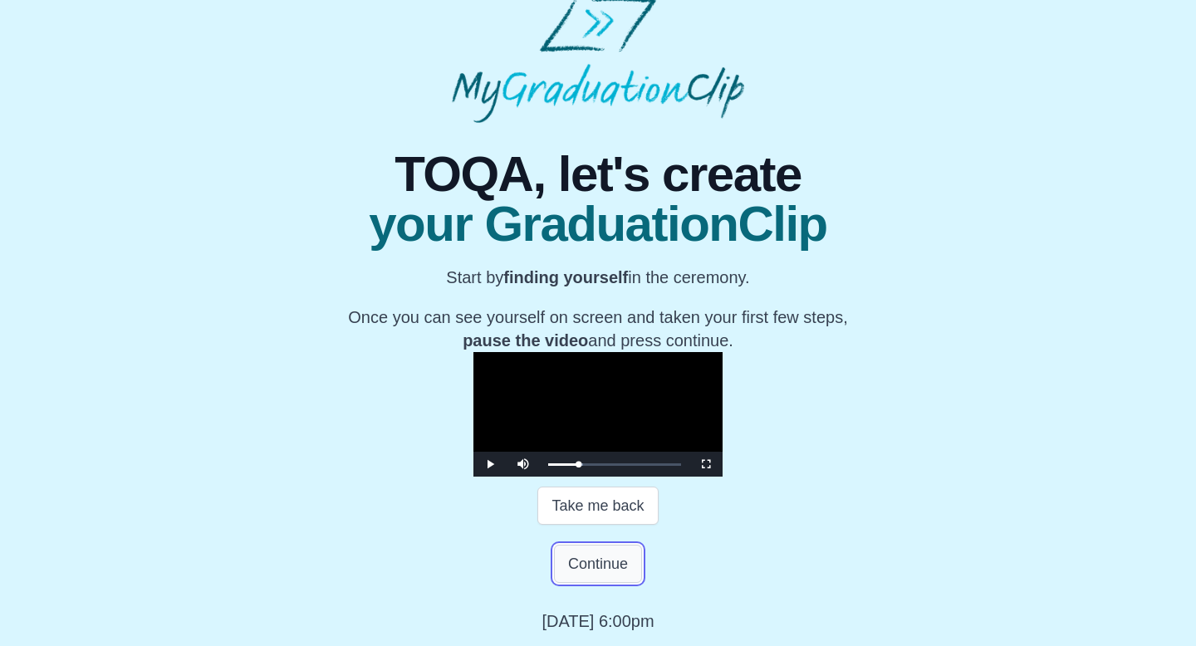
click at [597, 583] on button "Continue" at bounding box center [598, 564] width 88 height 38
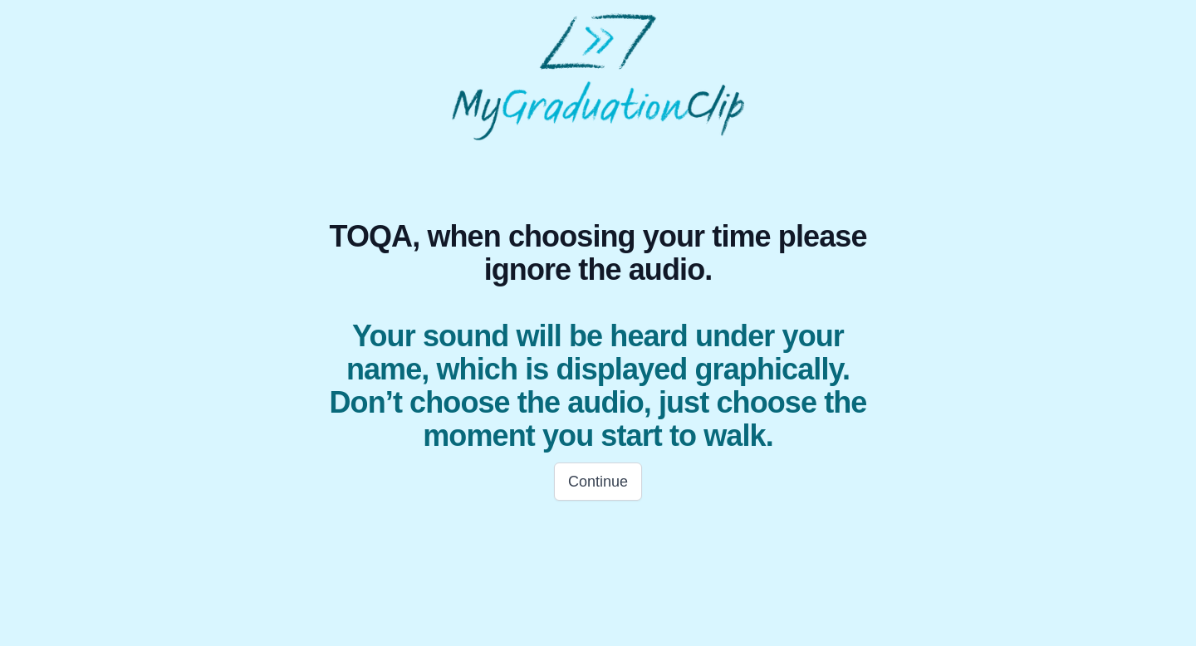
scroll to position [0, 0]
click at [619, 474] on button "Continue" at bounding box center [598, 482] width 88 height 38
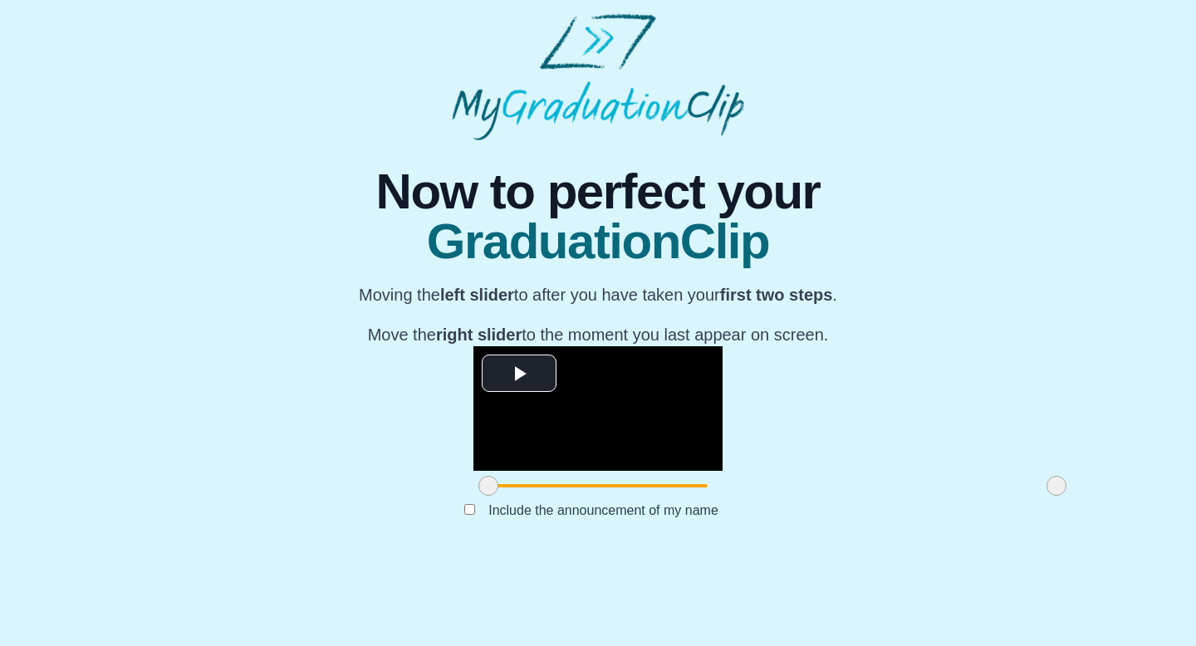
click at [619, 471] on video "Video Player" at bounding box center [598, 408] width 249 height 125
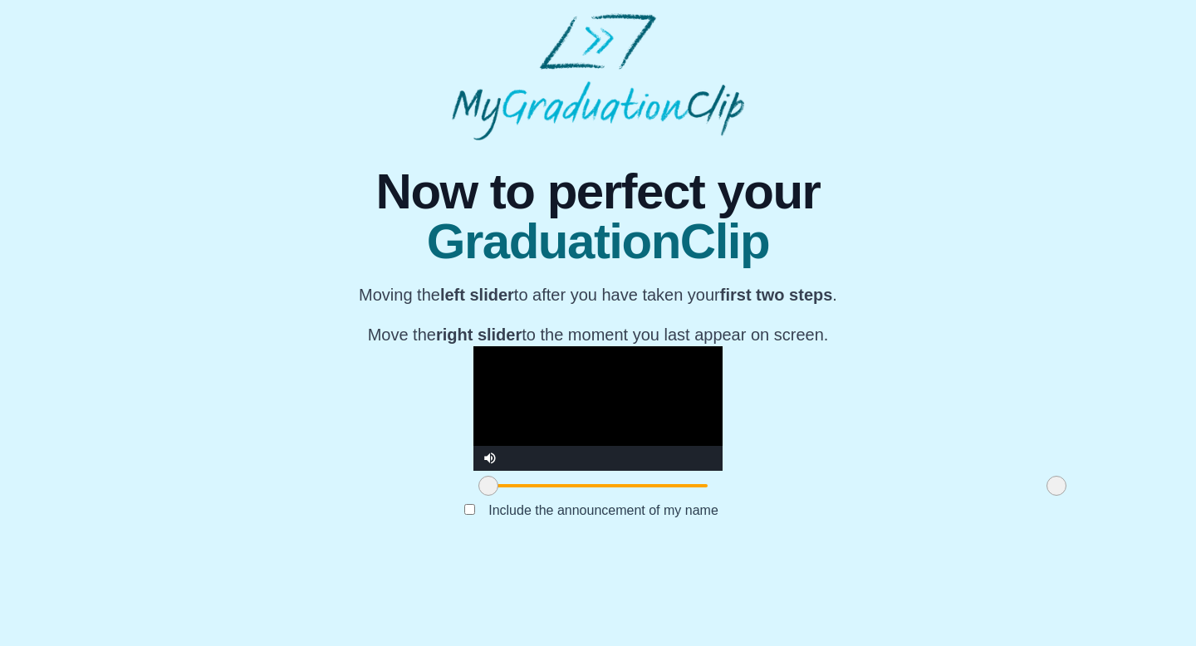
scroll to position [123, 0]
drag, startPoint x: 318, startPoint y: 577, endPoint x: 601, endPoint y: 570, distance: 283.4
click at [756, 496] on span at bounding box center [766, 486] width 20 height 20
click at [621, 419] on video "Video Player" at bounding box center [598, 408] width 249 height 125
drag, startPoint x: 614, startPoint y: 571, endPoint x: 601, endPoint y: 566, distance: 14.2
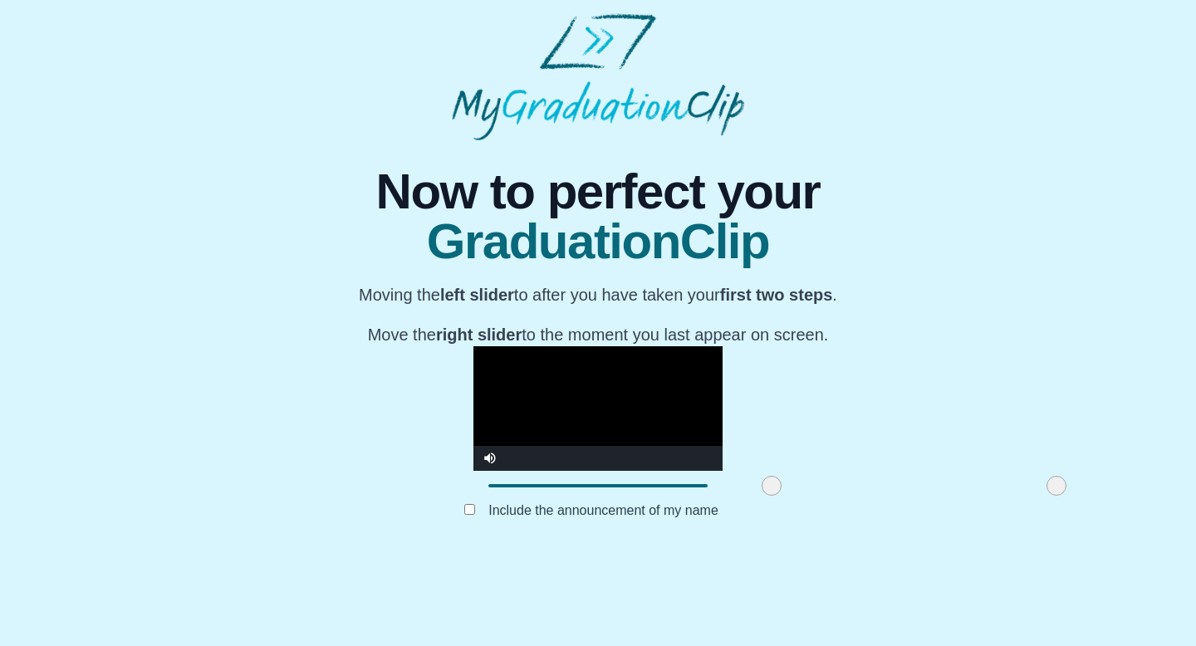
click at [601, 501] on div at bounding box center [598, 486] width 249 height 30
drag, startPoint x: 883, startPoint y: 577, endPoint x: 851, endPoint y: 581, distance: 32.7
click at [1047, 496] on span at bounding box center [1057, 486] width 20 height 20
drag, startPoint x: 855, startPoint y: 575, endPoint x: 945, endPoint y: 579, distance: 89.8
click at [945, 552] on div "**********" at bounding box center [598, 346] width 1170 height 412
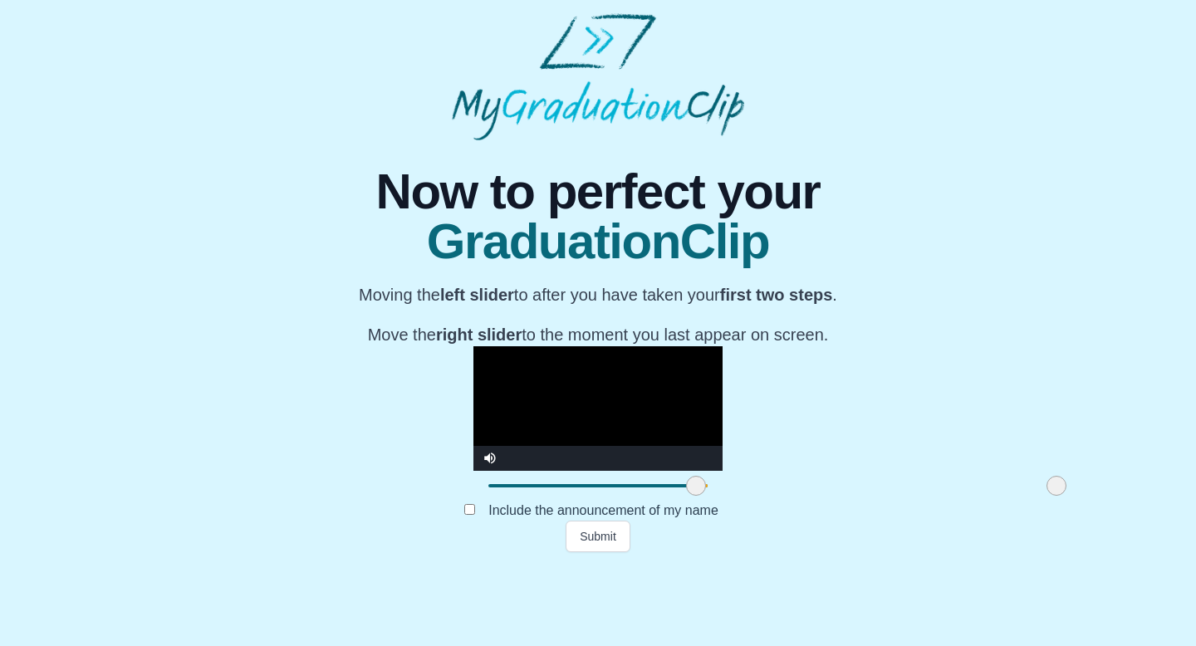
drag, startPoint x: 594, startPoint y: 571, endPoint x: 518, endPoint y: 556, distance: 77.1
click at [518, 501] on div "**********" at bounding box center [598, 423] width 249 height 155
click at [645, 466] on video "Video Player" at bounding box center [598, 408] width 249 height 125
click at [680, 496] on span at bounding box center [690, 486] width 20 height 20
click at [631, 443] on video "Video Player" at bounding box center [598, 408] width 249 height 125
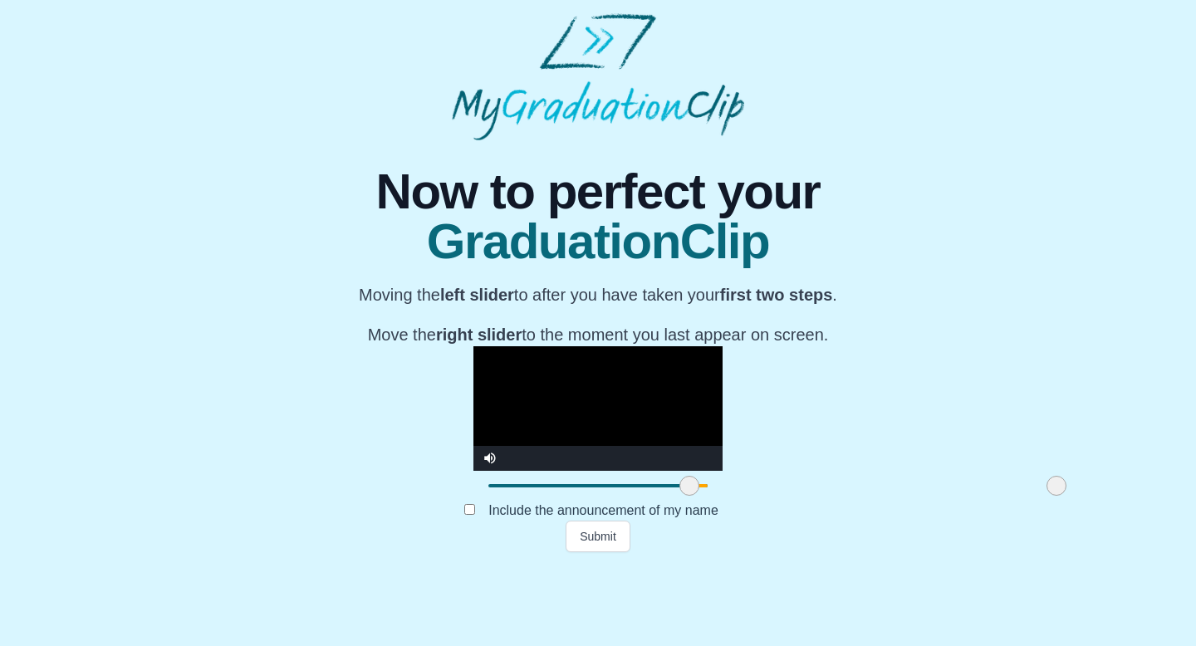
click at [675, 501] on div at bounding box center [690, 486] width 30 height 30
drag, startPoint x: 513, startPoint y: 581, endPoint x: 485, endPoint y: 574, distance: 29.2
click at [651, 496] on span at bounding box center [661, 486] width 20 height 20
click at [629, 439] on video "Video Player" at bounding box center [598, 408] width 249 height 125
drag, startPoint x: 488, startPoint y: 581, endPoint x: 471, endPoint y: 576, distance: 17.3
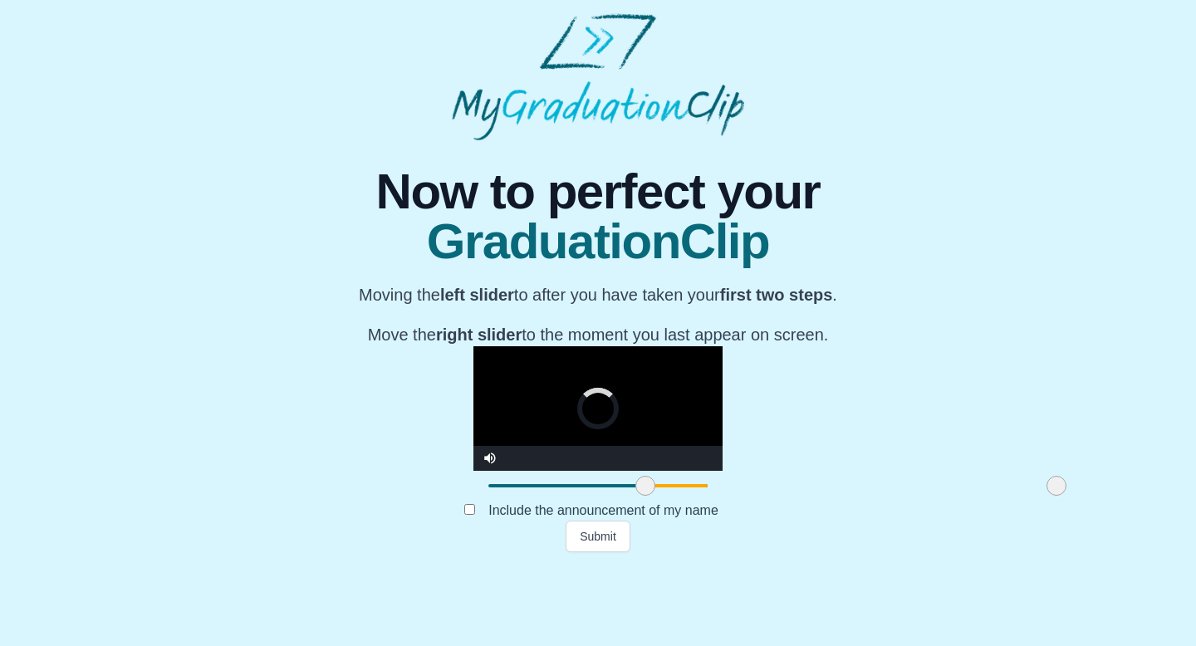
click at [635, 496] on span at bounding box center [645, 486] width 20 height 20
click at [662, 434] on video "Video Player" at bounding box center [598, 408] width 249 height 125
click at [650, 442] on video "Video Player" at bounding box center [598, 408] width 249 height 125
click at [635, 496] on span at bounding box center [645, 486] width 20 height 20
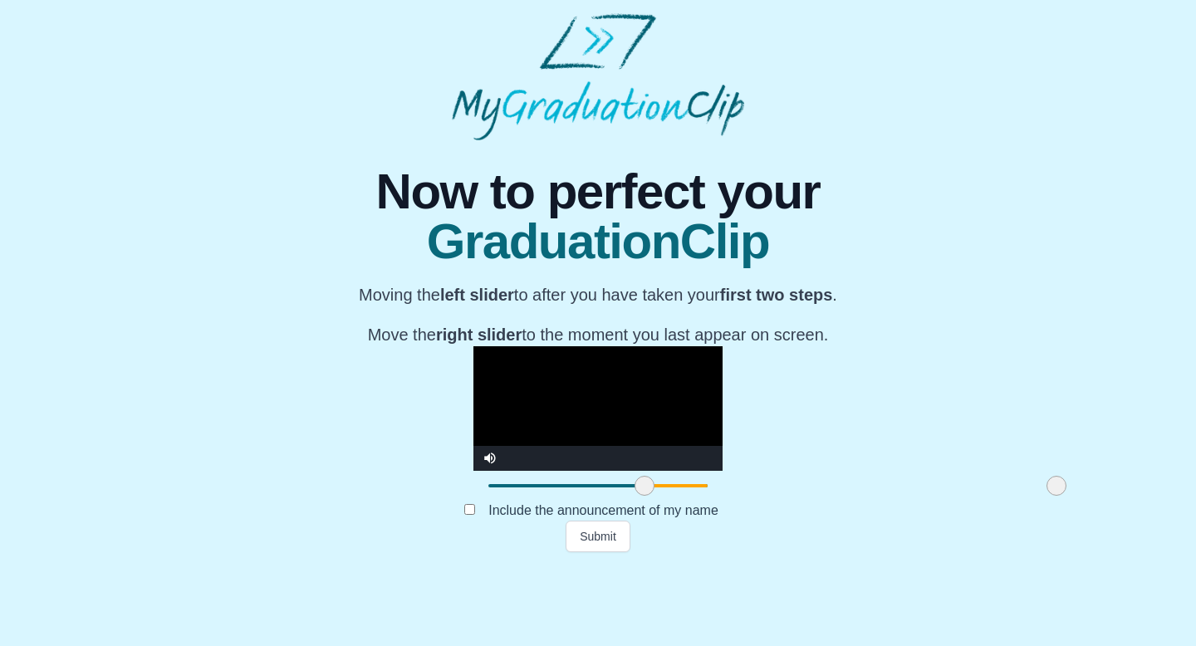
click at [635, 496] on span at bounding box center [645, 486] width 20 height 20
drag, startPoint x: 886, startPoint y: 571, endPoint x: 976, endPoint y: 551, distance: 91.9
click at [976, 551] on div "**********" at bounding box center [598, 346] width 1170 height 412
click at [631, 496] on span at bounding box center [641, 486] width 20 height 20
click at [591, 398] on video "Video Player" at bounding box center [598, 408] width 249 height 125
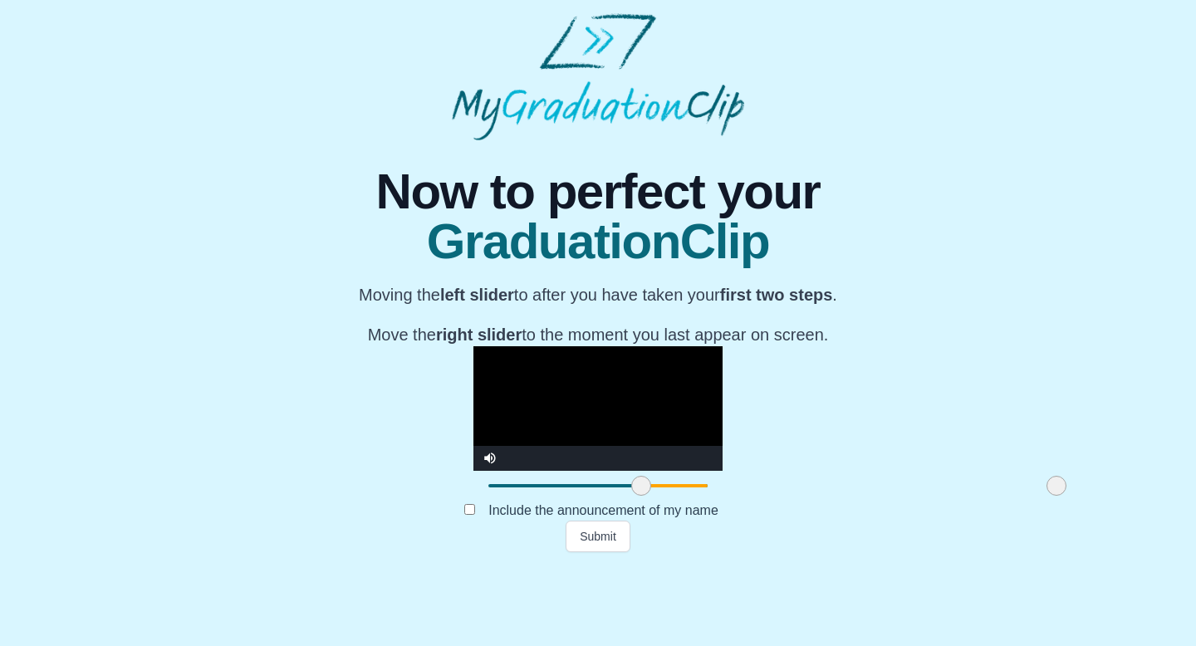
click at [670, 365] on video "Video Player" at bounding box center [598, 408] width 249 height 125
drag, startPoint x: 883, startPoint y: 576, endPoint x: 923, endPoint y: 571, distance: 40.2
click at [923, 552] on div "**********" at bounding box center [598, 346] width 1170 height 412
drag, startPoint x: 880, startPoint y: 572, endPoint x: 869, endPoint y: 568, distance: 11.6
click at [1034, 496] on span at bounding box center [1044, 486] width 20 height 20
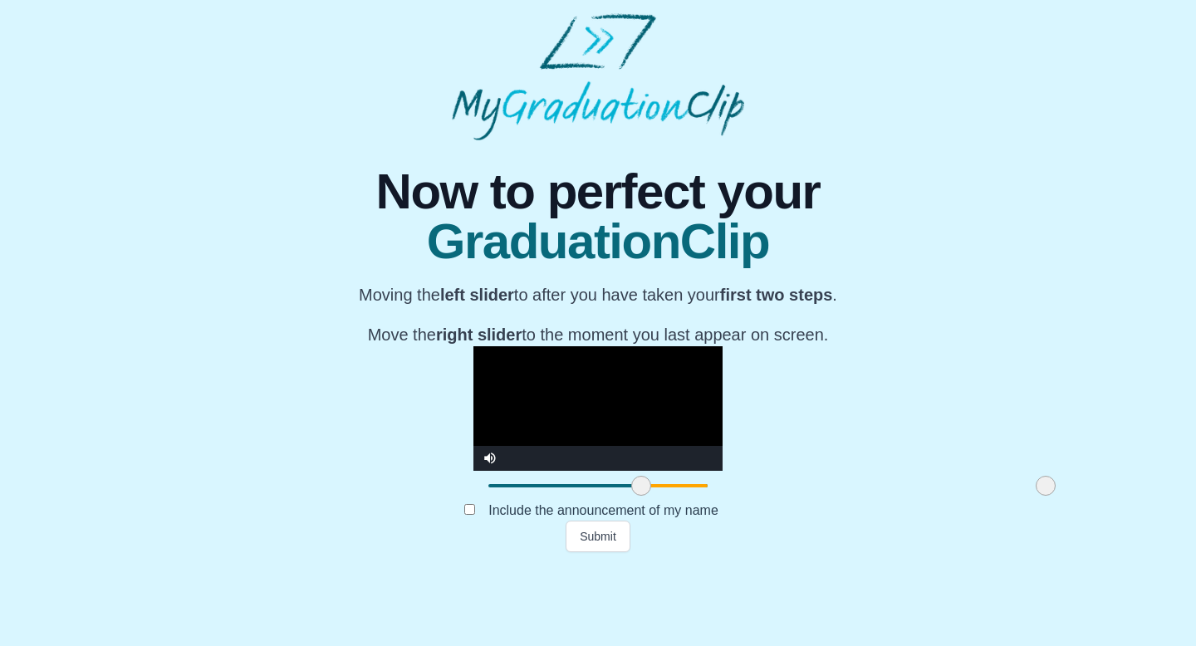
click at [651, 415] on video "Video Player" at bounding box center [598, 408] width 249 height 125
drag, startPoint x: 877, startPoint y: 577, endPoint x: 946, endPoint y: 577, distance: 69.0
click at [946, 552] on div "**********" at bounding box center [598, 346] width 1170 height 412
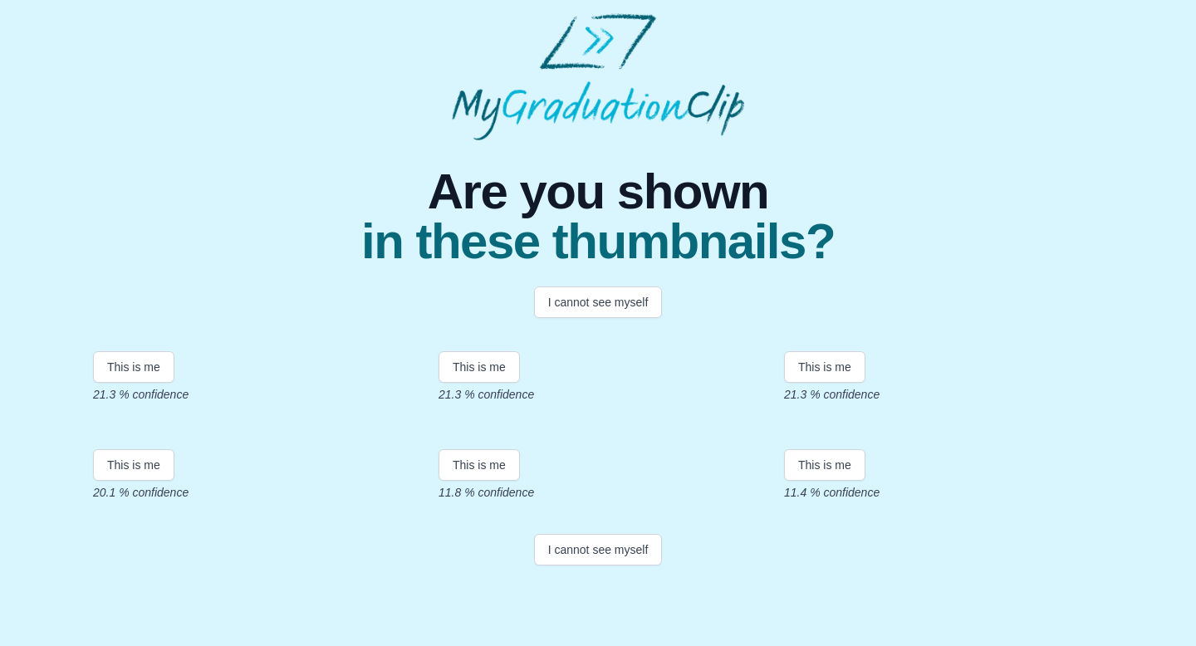
scroll to position [298, 0]
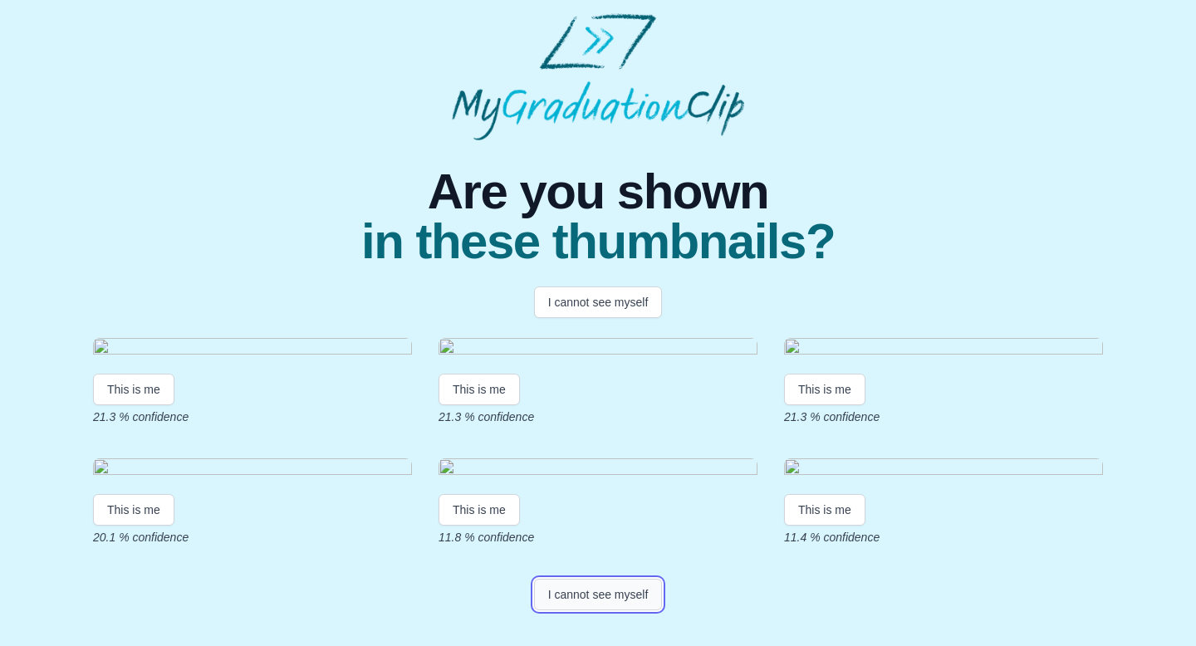
click at [606, 611] on button "I cannot see myself" at bounding box center [598, 595] width 129 height 32
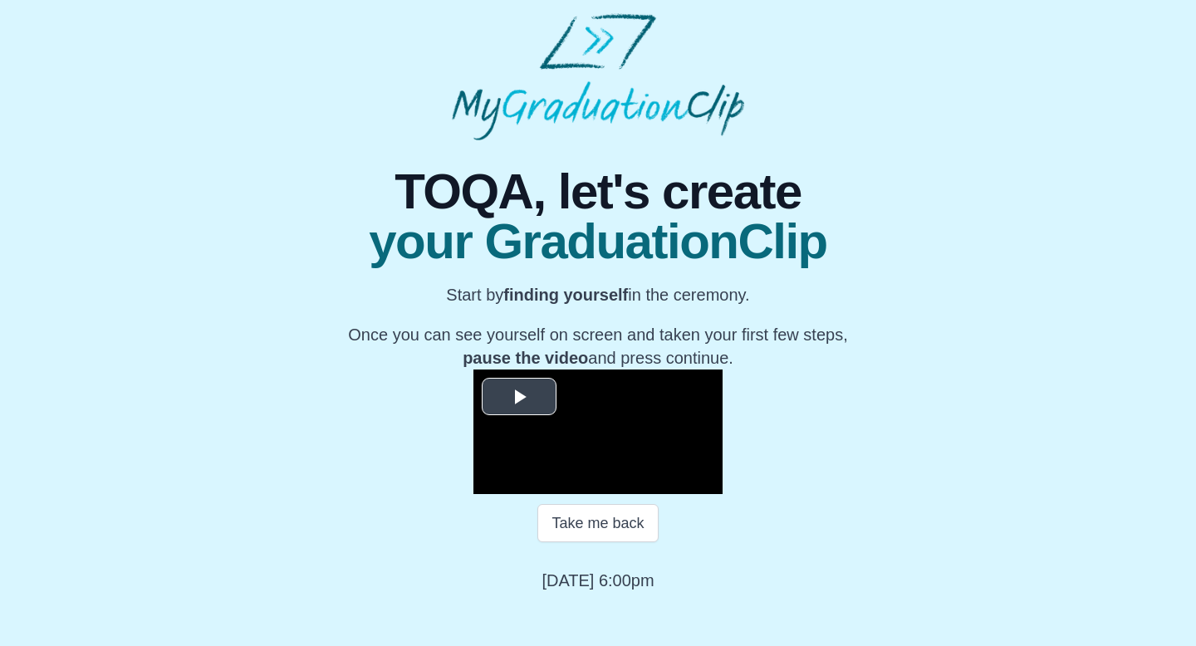
click at [519, 397] on span "Video Player" at bounding box center [519, 397] width 0 height 0
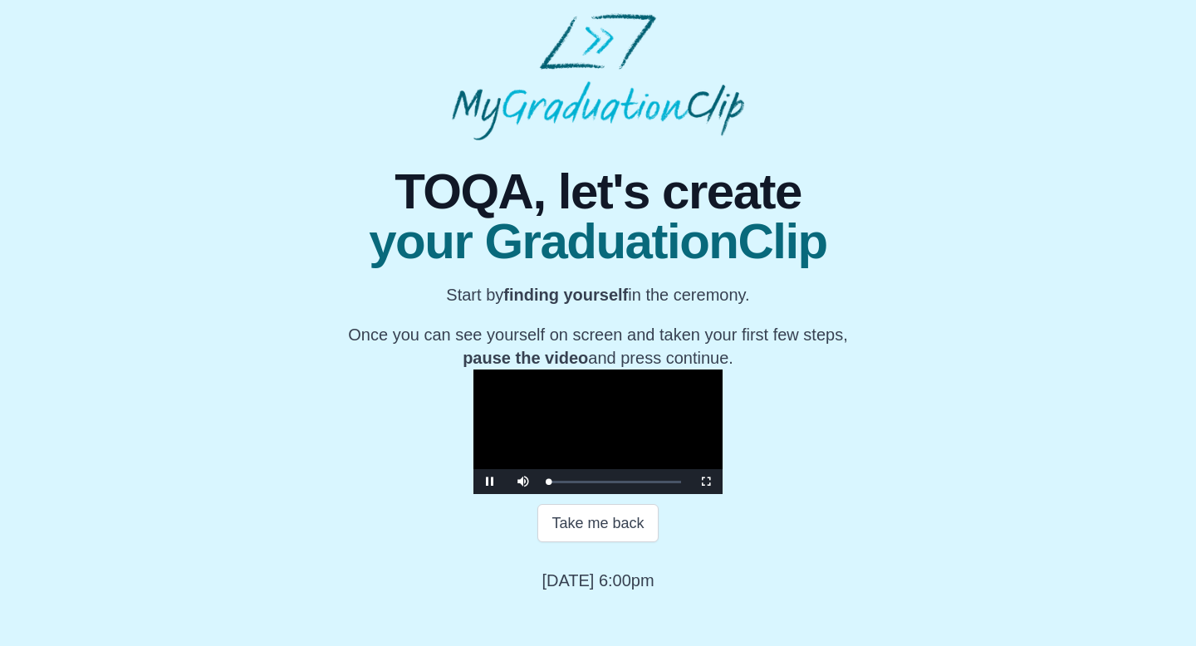
scroll to position [133, 0]
click at [657, 484] on div "07:25" at bounding box center [657, 482] width 1 height 4
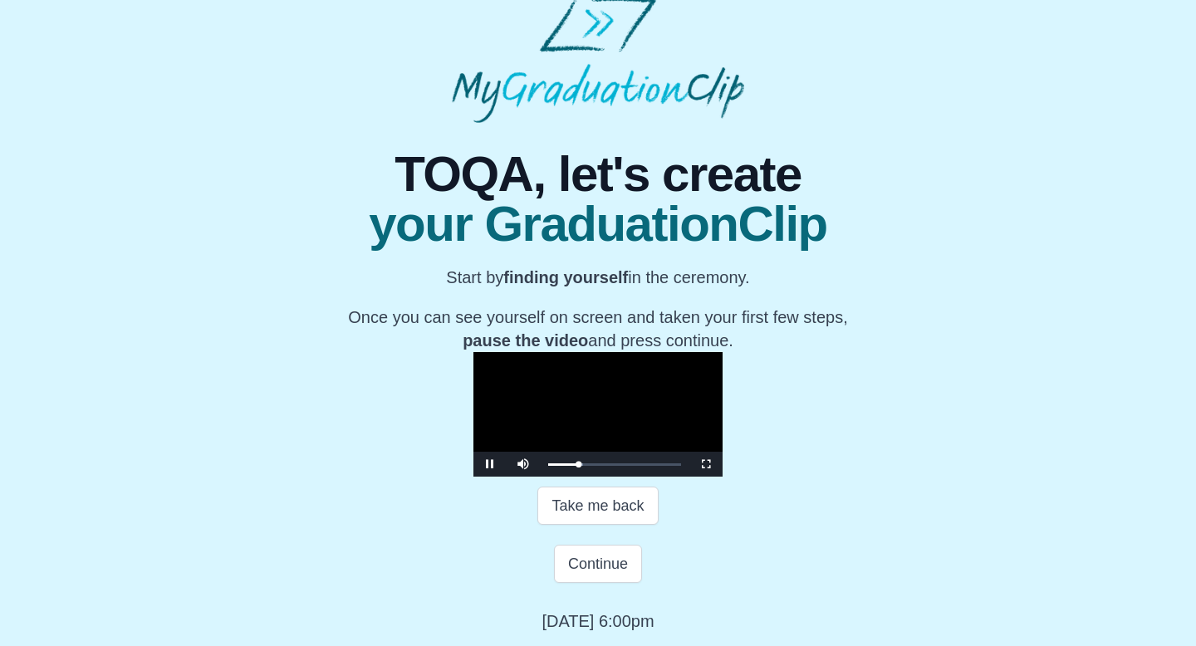
click at [598, 387] on video "Video Player" at bounding box center [598, 414] width 249 height 125
click at [552, 583] on div "Continue" at bounding box center [598, 564] width 598 height 38
click at [597, 583] on button "Continue" at bounding box center [598, 564] width 88 height 38
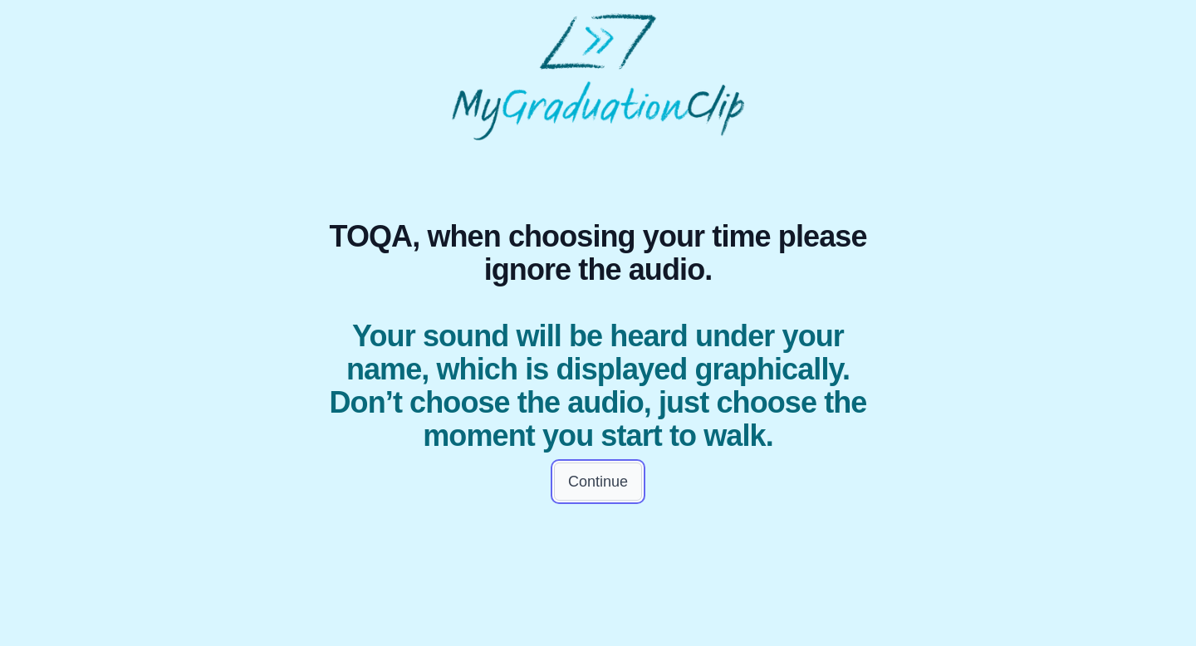
click at [610, 479] on button "Continue" at bounding box center [598, 482] width 88 height 38
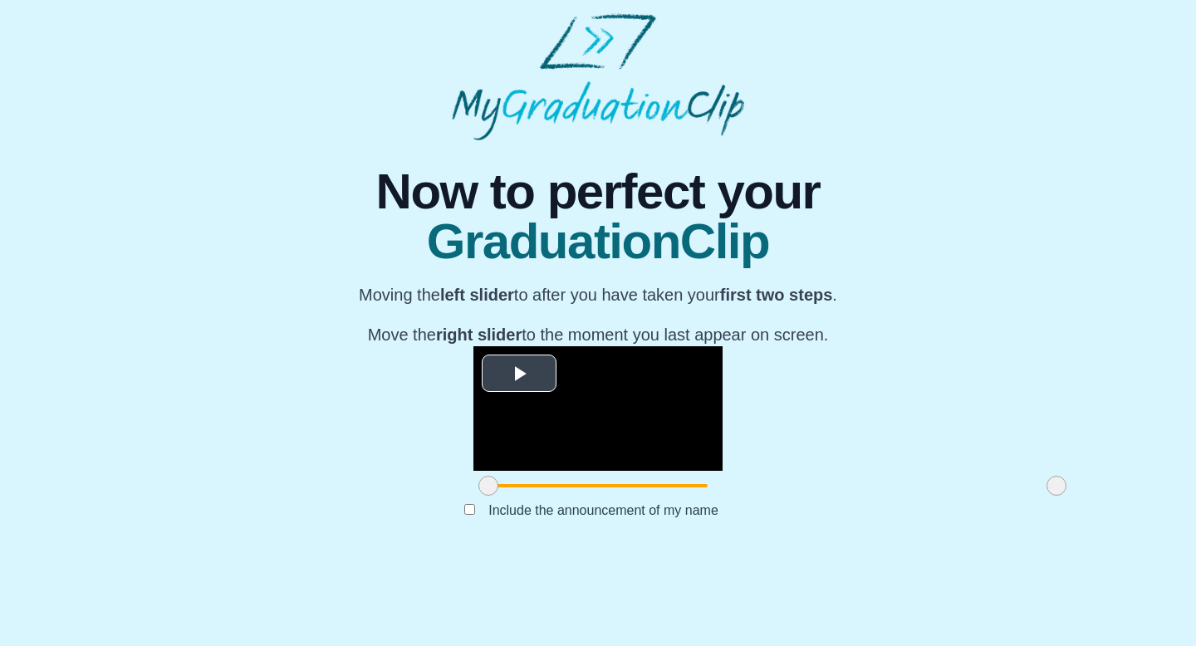
scroll to position [101, 0]
drag, startPoint x: 311, startPoint y: 591, endPoint x: 154, endPoint y: 626, distance: 160.8
click at [154, 552] on div "**********" at bounding box center [598, 346] width 1170 height 412
drag, startPoint x: 885, startPoint y: 595, endPoint x: 862, endPoint y: 594, distance: 22.4
click at [1024, 496] on span at bounding box center [1034, 486] width 20 height 20
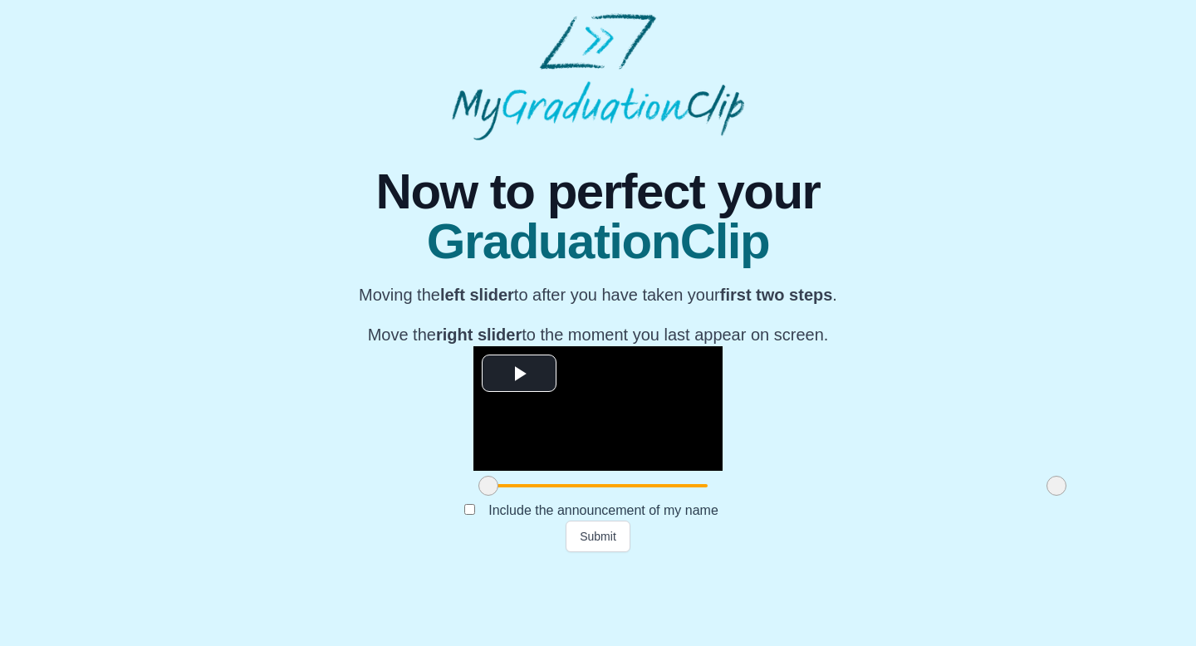
drag, startPoint x: 861, startPoint y: 595, endPoint x: 983, endPoint y: 601, distance: 122.3
click at [983, 552] on div "**********" at bounding box center [598, 346] width 1170 height 412
click at [480, 496] on span at bounding box center [490, 486] width 20 height 20
click at [474, 346] on video "Video Player" at bounding box center [598, 408] width 249 height 125
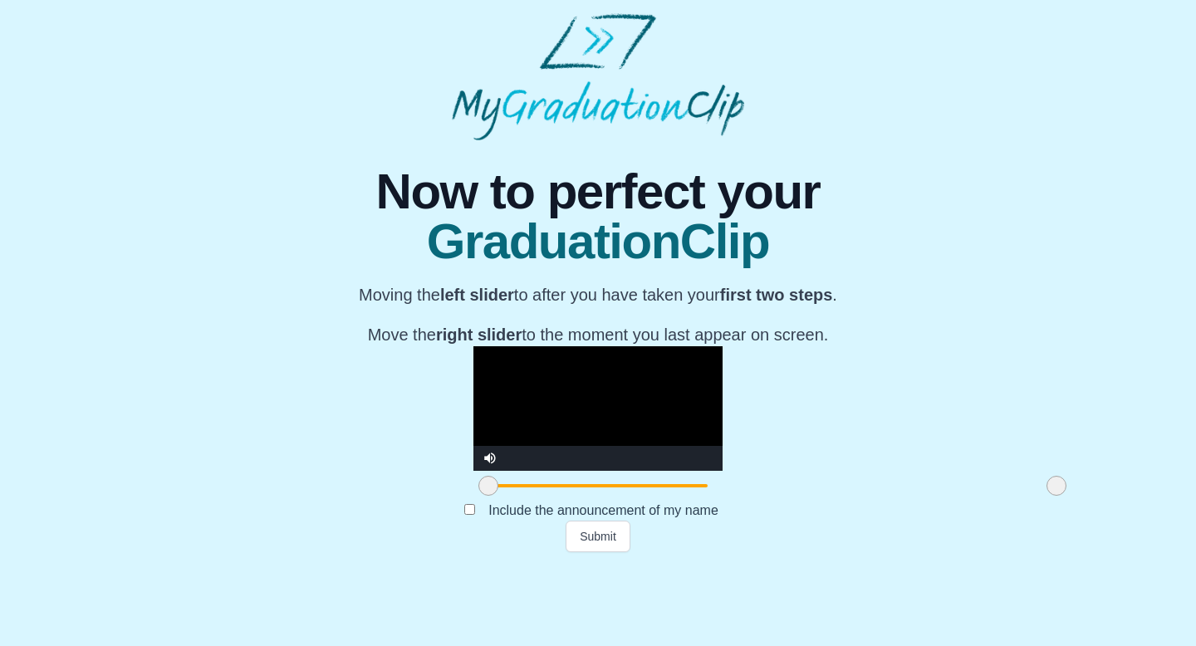
drag, startPoint x: 307, startPoint y: 601, endPoint x: 273, endPoint y: 597, distance: 34.3
click at [273, 552] on div "**********" at bounding box center [598, 346] width 1170 height 412
click at [522, 471] on video "Video Player" at bounding box center [598, 408] width 249 height 125
drag, startPoint x: 314, startPoint y: 602, endPoint x: 287, endPoint y: 594, distance: 28.6
click at [287, 552] on div "**********" at bounding box center [598, 346] width 1170 height 412
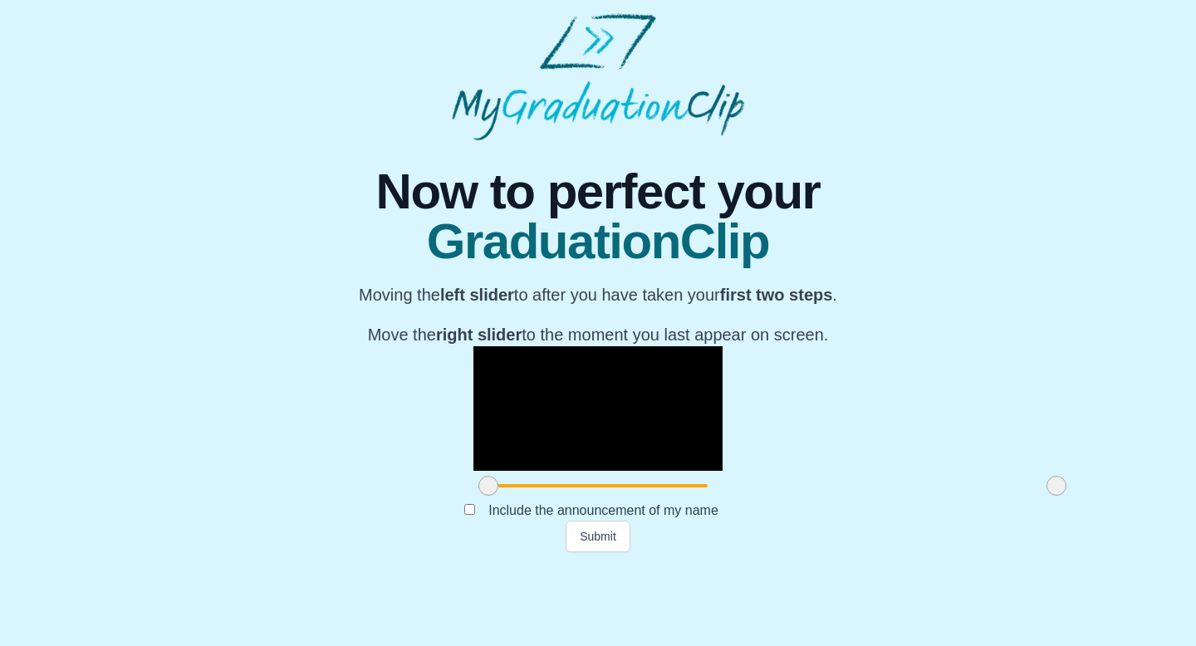
click at [260, 552] on div "**********" at bounding box center [598, 346] width 1170 height 412
drag, startPoint x: 317, startPoint y: 598, endPoint x: 283, endPoint y: 590, distance: 34.3
click at [283, 552] on div "**********" at bounding box center [598, 346] width 1170 height 412
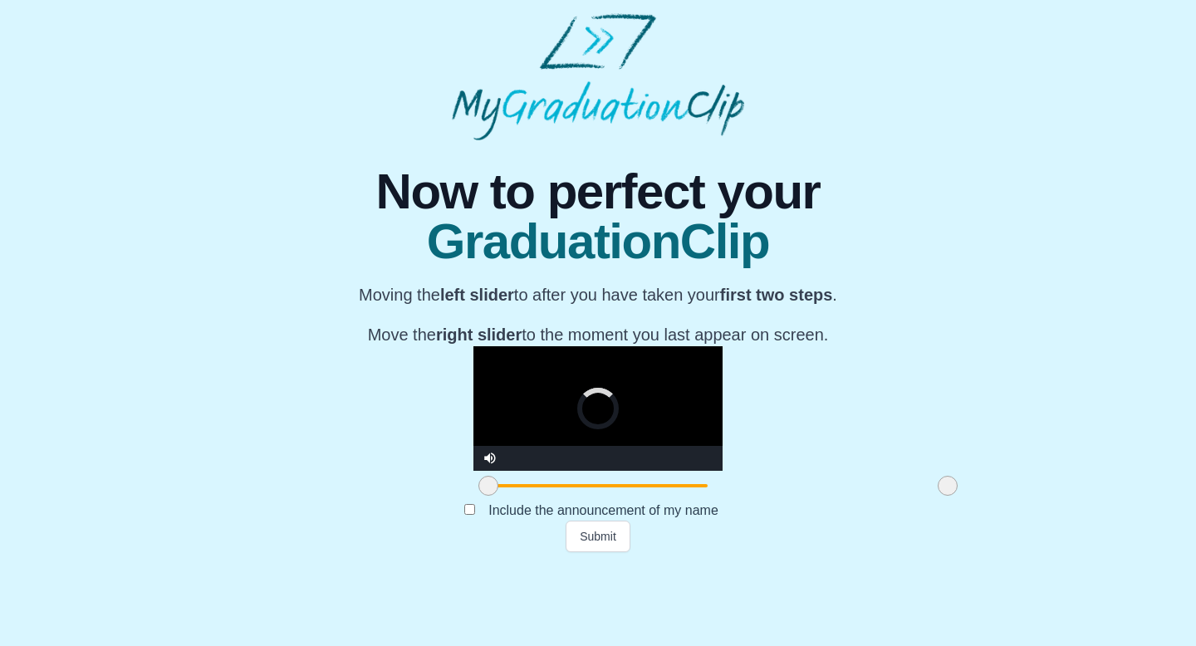
drag, startPoint x: 889, startPoint y: 597, endPoint x: 780, endPoint y: 580, distance: 110.2
click at [723, 501] on div "**********" at bounding box center [598, 423] width 249 height 155
click at [599, 471] on video "Video Player" at bounding box center [598, 408] width 249 height 125
click at [930, 496] on span at bounding box center [940, 486] width 20 height 20
click at [537, 361] on video "Video Player" at bounding box center [598, 408] width 249 height 125
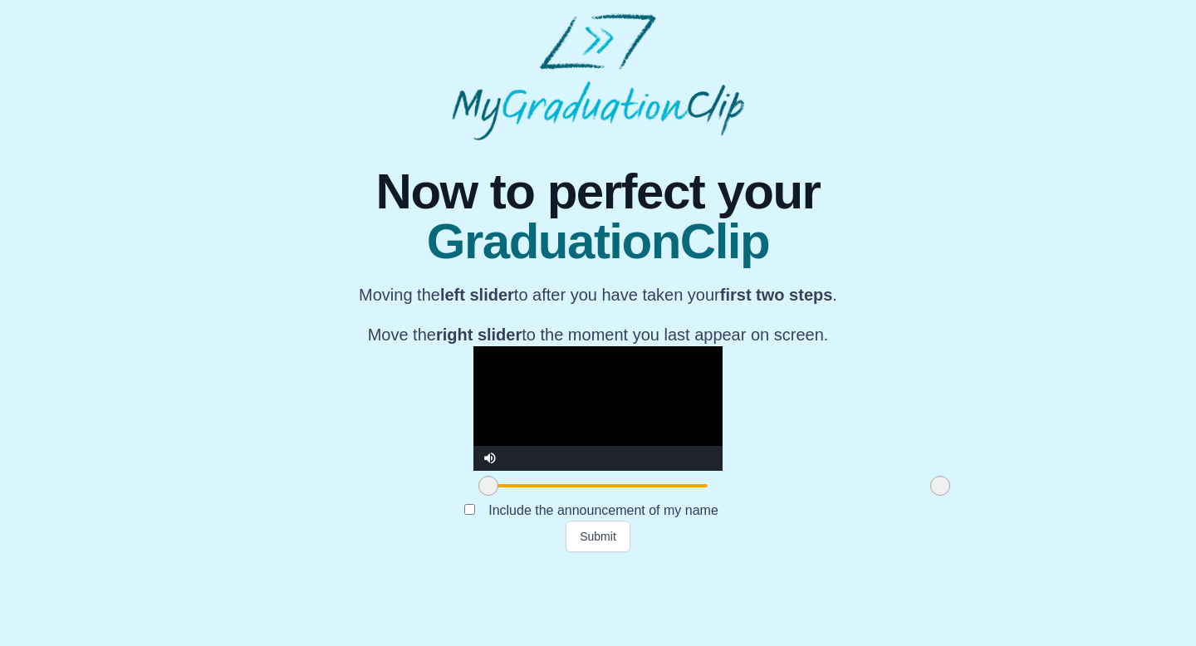
click at [537, 361] on video "Video Player" at bounding box center [598, 408] width 249 height 125
drag, startPoint x: 771, startPoint y: 591, endPoint x: 758, endPoint y: 588, distance: 12.7
click at [913, 501] on div at bounding box center [928, 486] width 30 height 30
click at [555, 373] on video "Video Player" at bounding box center [598, 408] width 249 height 125
click at [915, 496] on span at bounding box center [925, 486] width 20 height 20
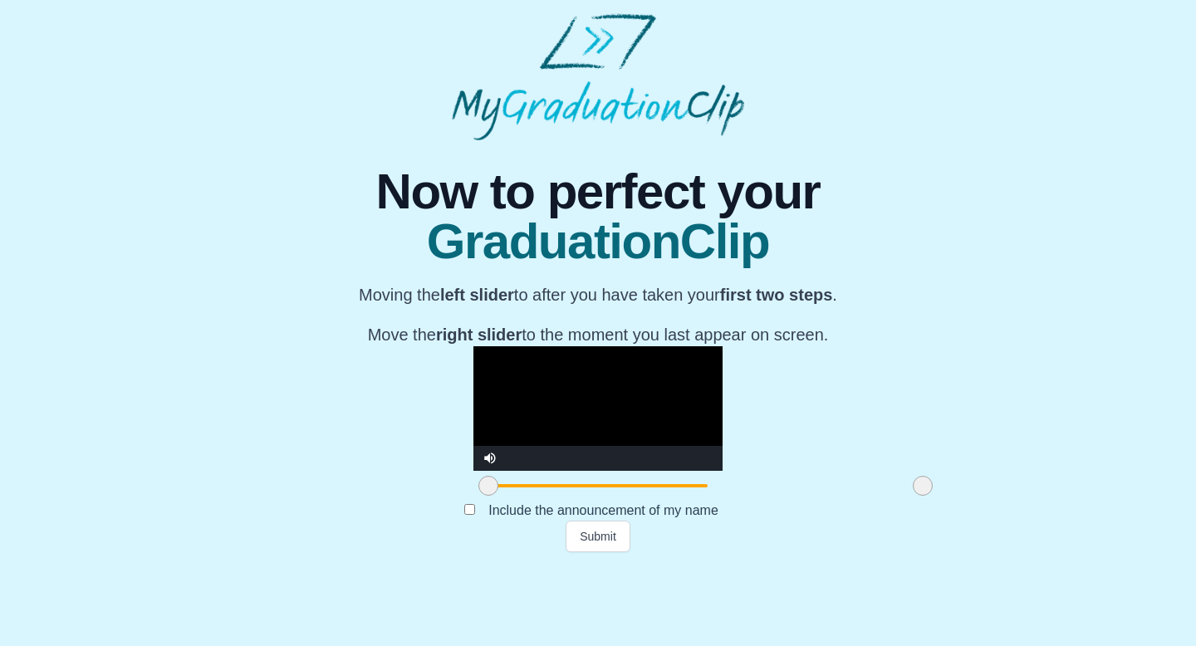
click at [660, 347] on video "Video Player" at bounding box center [598, 408] width 249 height 125
drag, startPoint x: 312, startPoint y: 594, endPoint x: 286, endPoint y: 593, distance: 26.6
click at [287, 552] on div "**********" at bounding box center [598, 346] width 1170 height 412
drag, startPoint x: 317, startPoint y: 597, endPoint x: 195, endPoint y: 576, distance: 123.2
click at [194, 552] on div "**********" at bounding box center [598, 346] width 1170 height 412
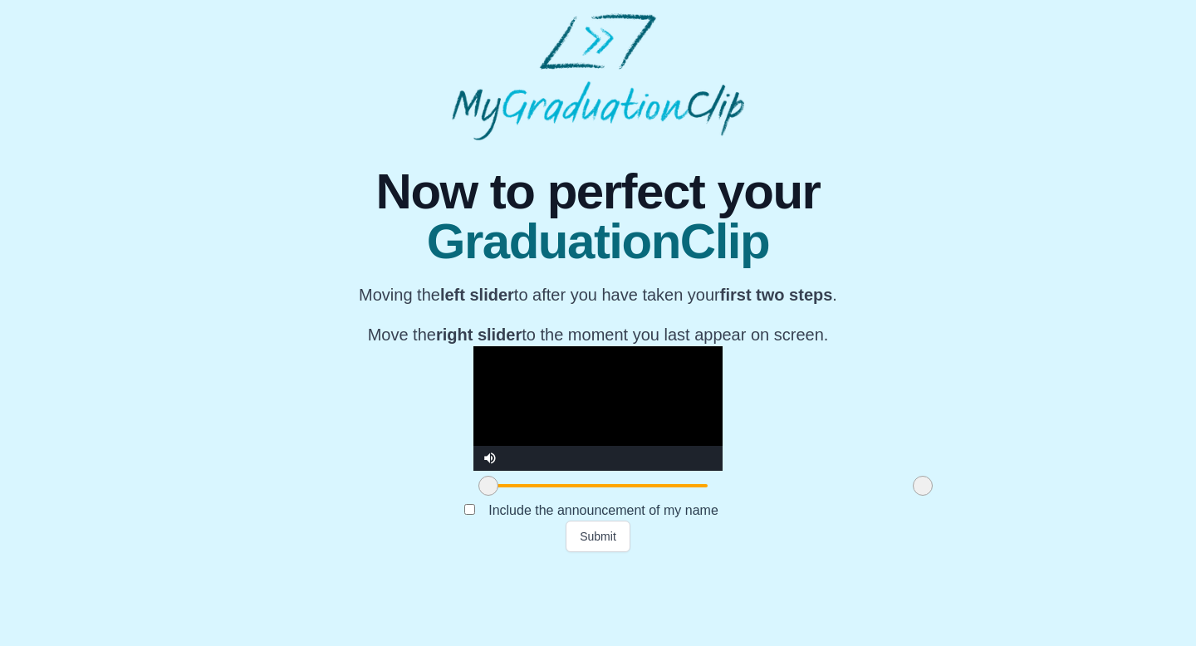
click at [607, 391] on video "Video Player" at bounding box center [598, 408] width 249 height 125
click at [584, 552] on button "Submit" at bounding box center [598, 537] width 65 height 32
